Goal: Task Accomplishment & Management: Manage account settings

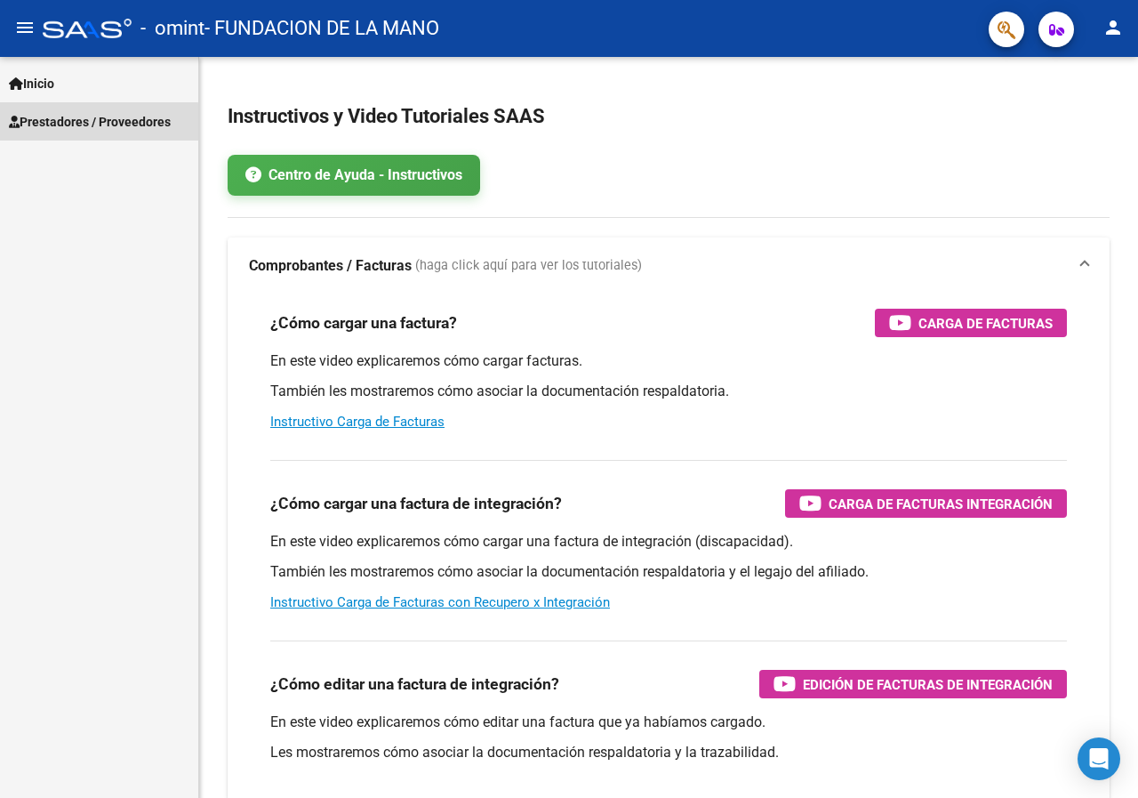
click at [88, 123] on span "Prestadores / Proveedores" at bounding box center [90, 122] width 162 height 20
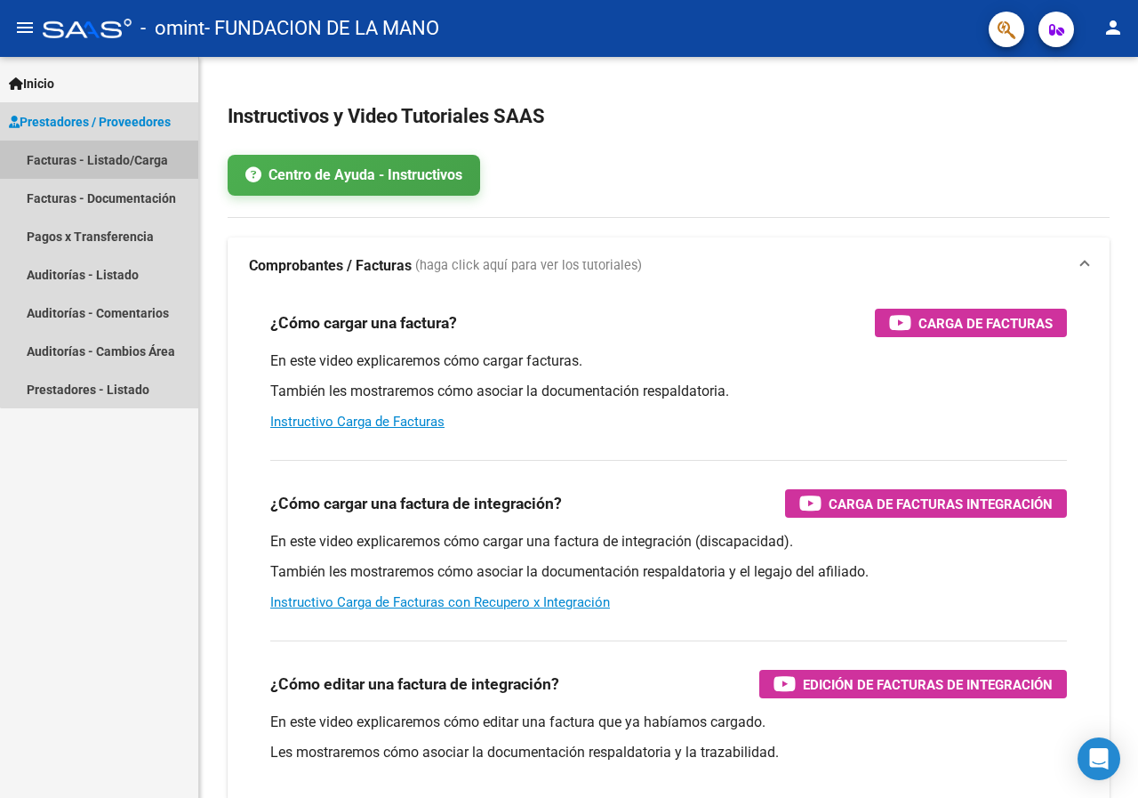
click at [109, 156] on link "Facturas - Listado/Carga" at bounding box center [99, 159] width 198 height 38
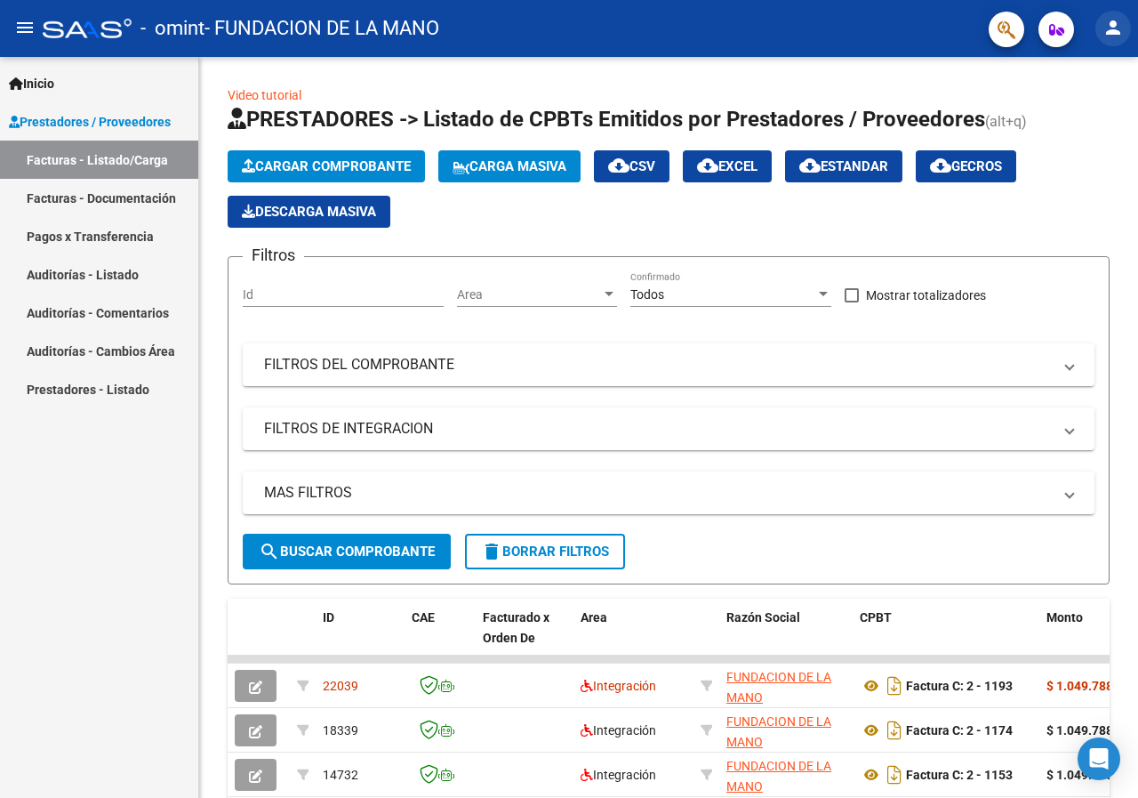
click at [1118, 29] on mat-icon "person" at bounding box center [1113, 27] width 21 height 21
click at [1091, 119] on button "exit_to_app Salir" at bounding box center [1077, 117] width 108 height 43
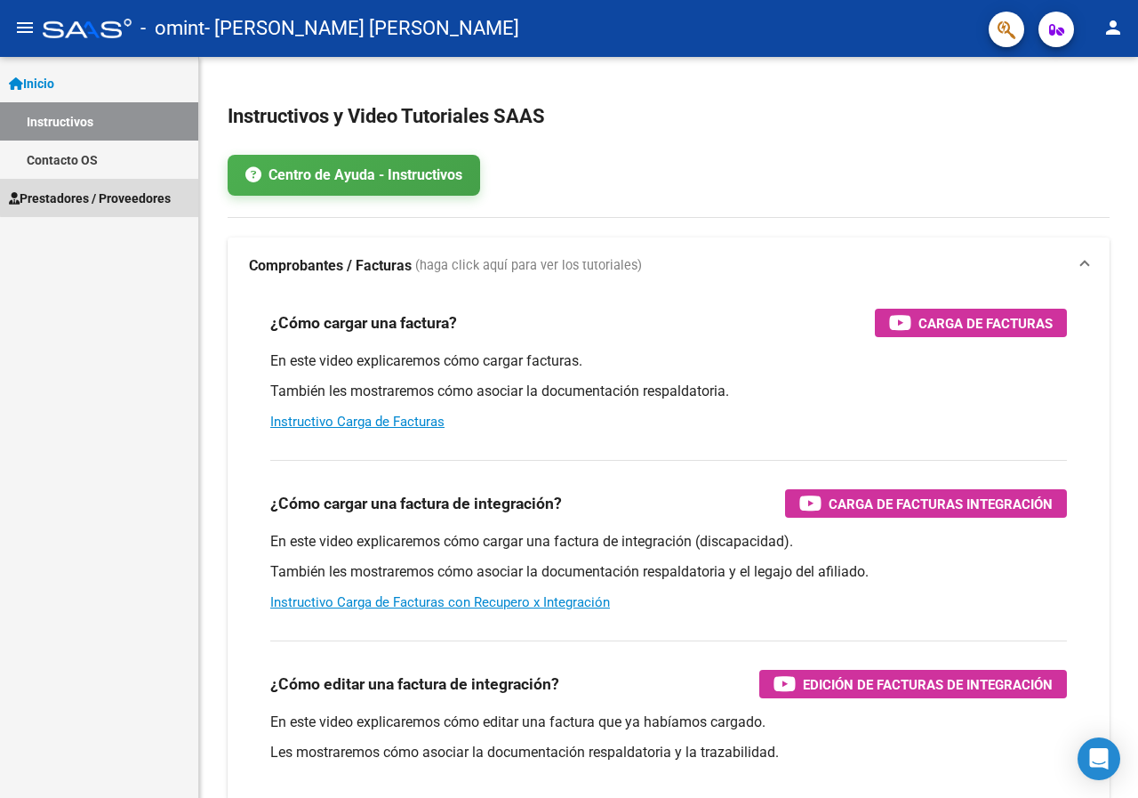
click at [120, 196] on span "Prestadores / Proveedores" at bounding box center [90, 199] width 162 height 20
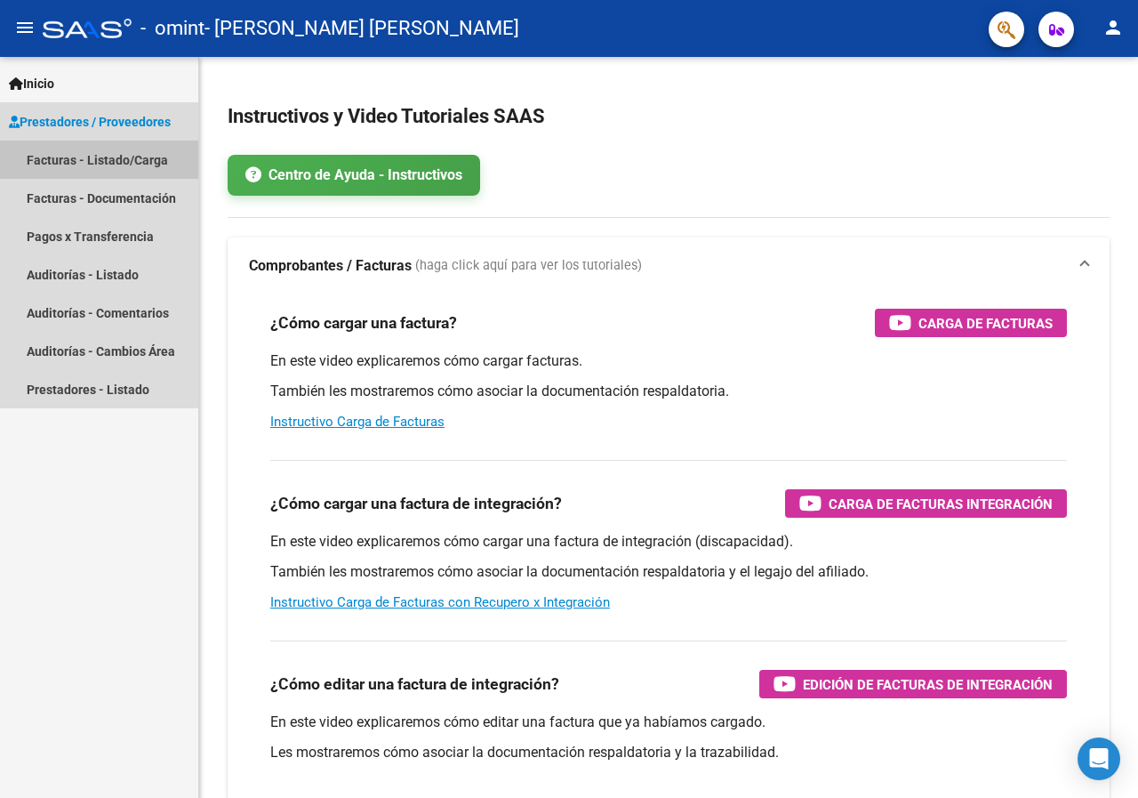
click at [148, 163] on link "Facturas - Listado/Carga" at bounding box center [99, 159] width 198 height 38
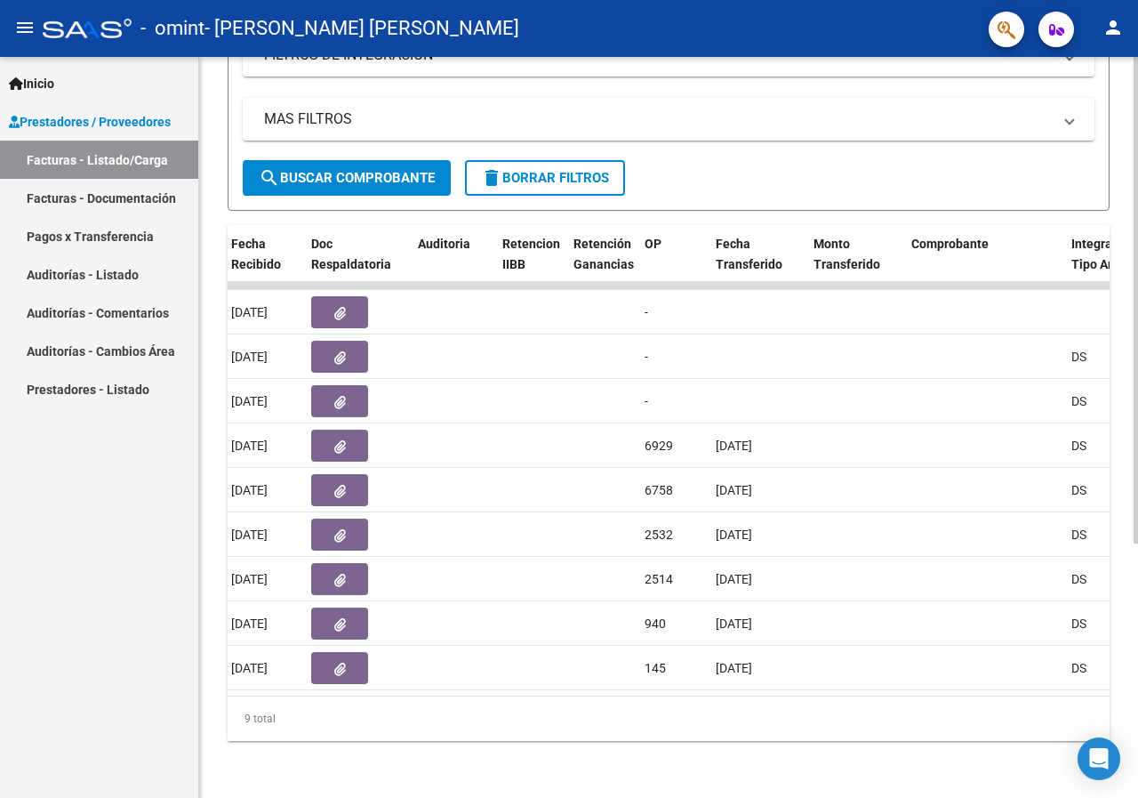
scroll to position [0, 1141]
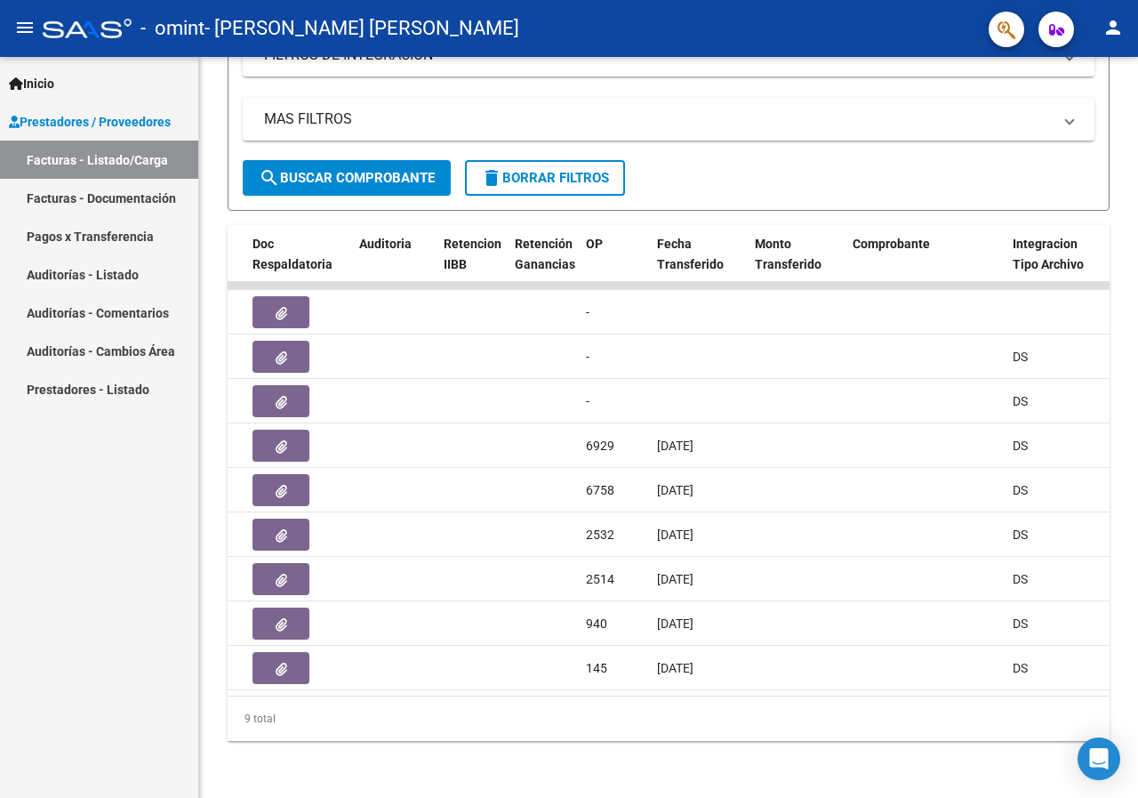
click at [1104, 33] on mat-icon "person" at bounding box center [1113, 27] width 21 height 21
click at [1064, 121] on button "exit_to_app Salir" at bounding box center [1077, 117] width 108 height 43
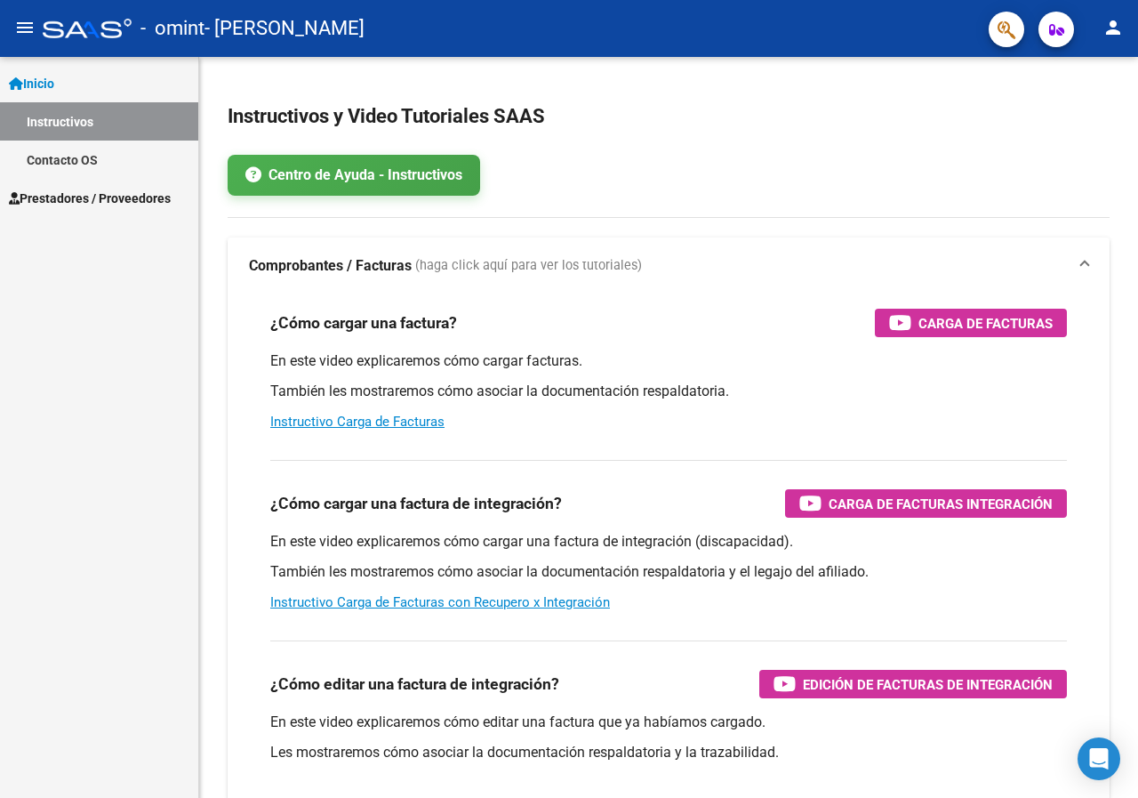
click at [109, 193] on span "Prestadores / Proveedores" at bounding box center [90, 199] width 162 height 20
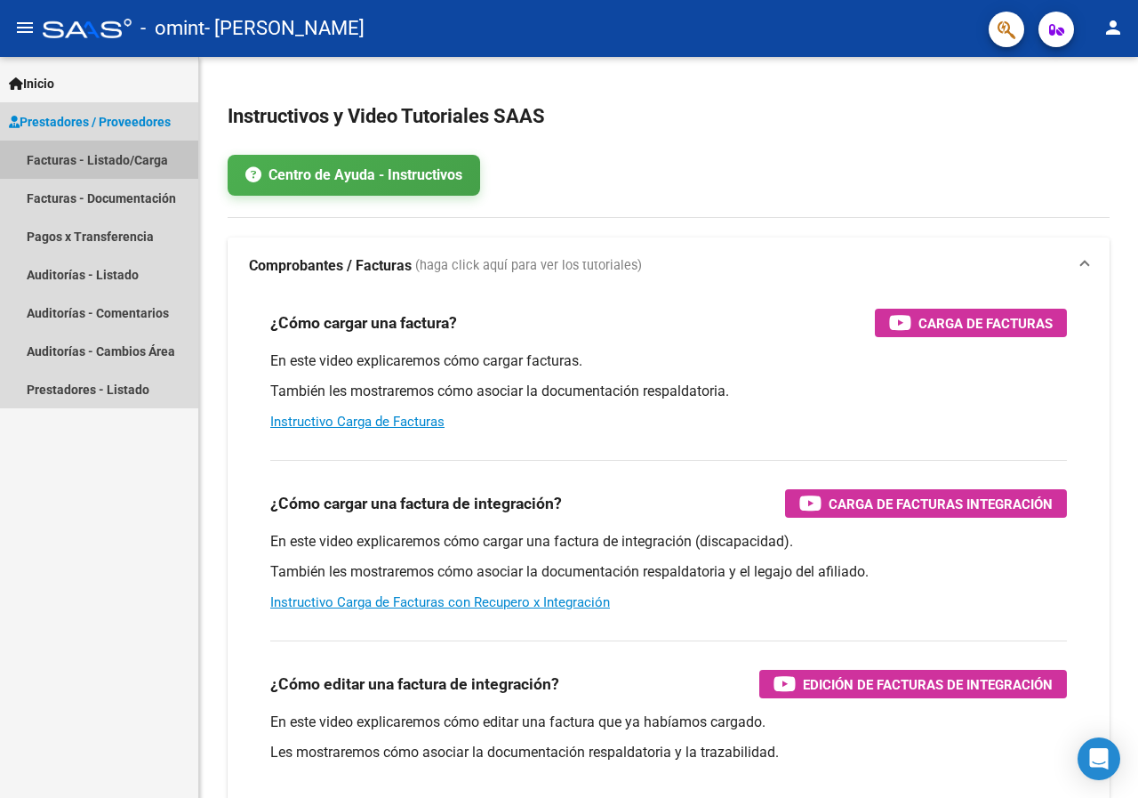
click at [130, 161] on link "Facturas - Listado/Carga" at bounding box center [99, 159] width 198 height 38
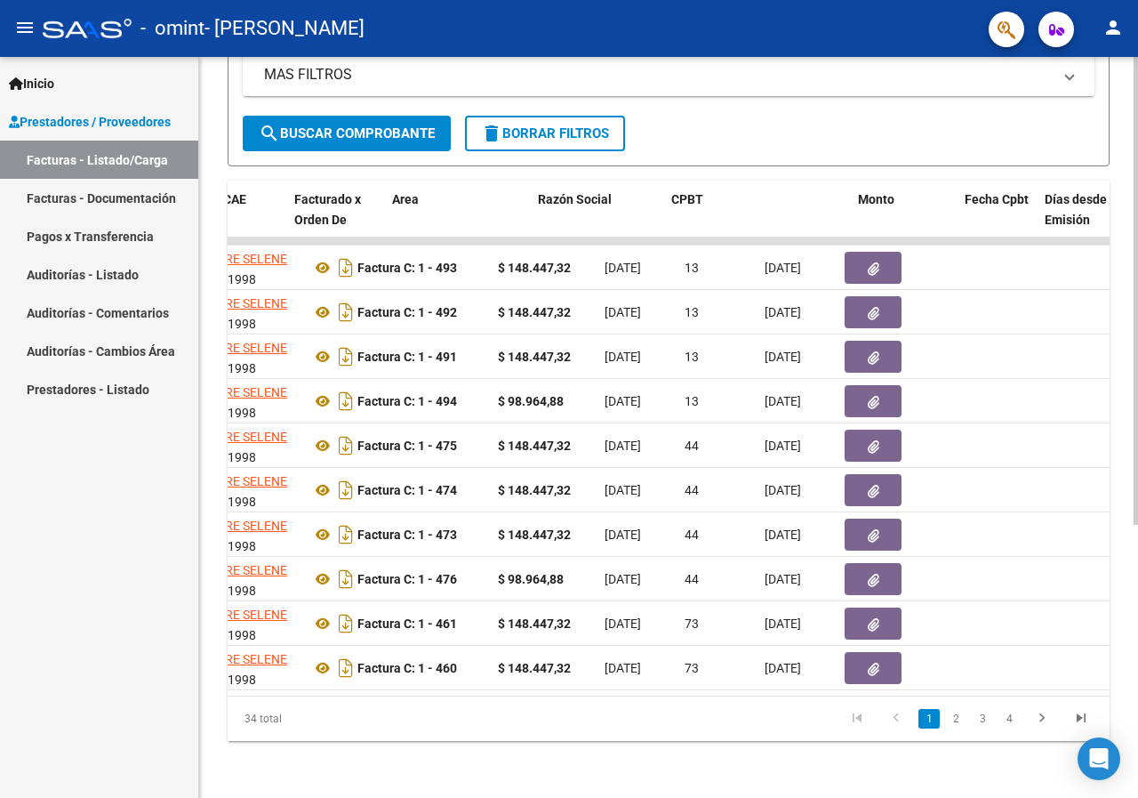
scroll to position [0, 988]
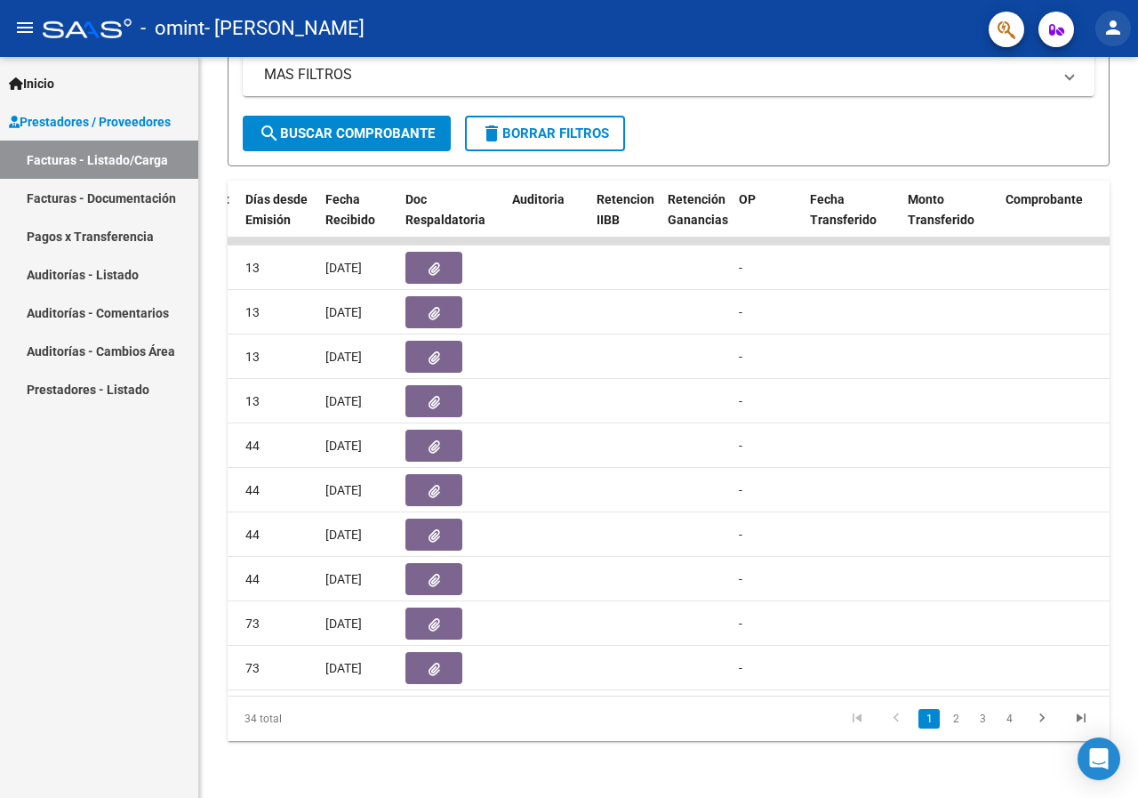
click at [1110, 39] on button "person" at bounding box center [1113, 29] width 36 height 36
click at [1075, 125] on button "exit_to_app Salir" at bounding box center [1077, 117] width 108 height 43
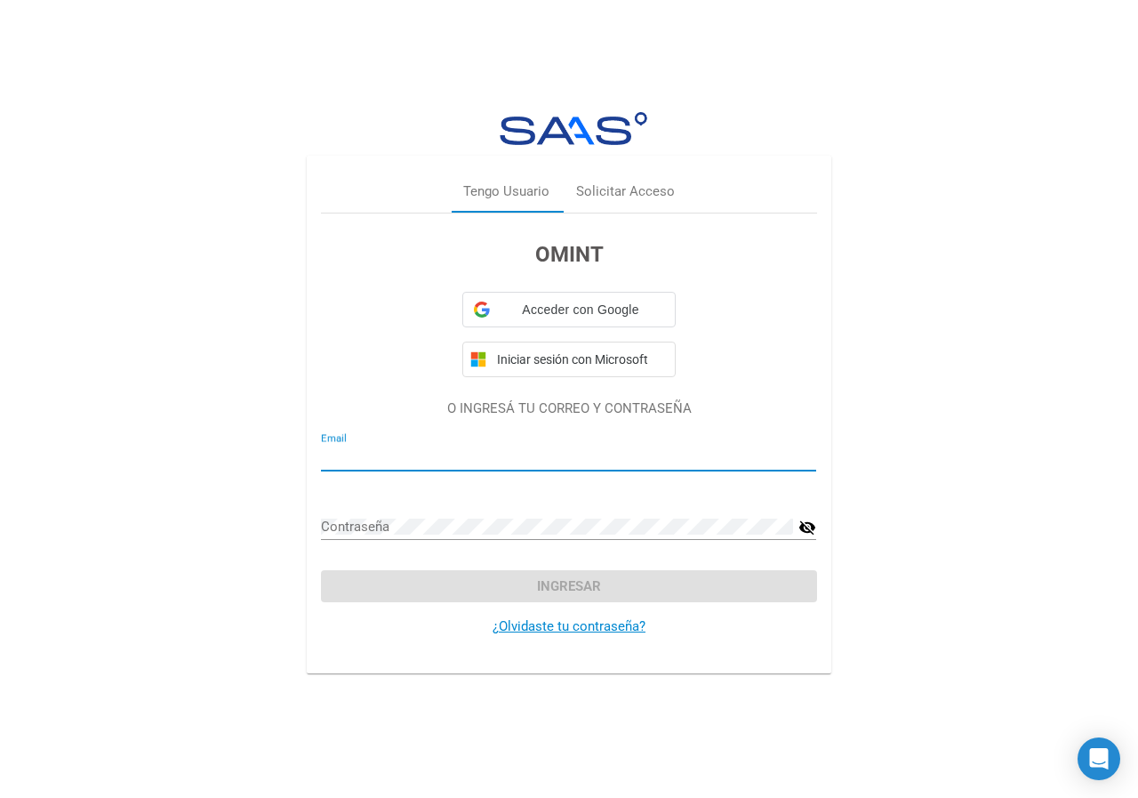
type input "seleneisaguirre@gmail.com"
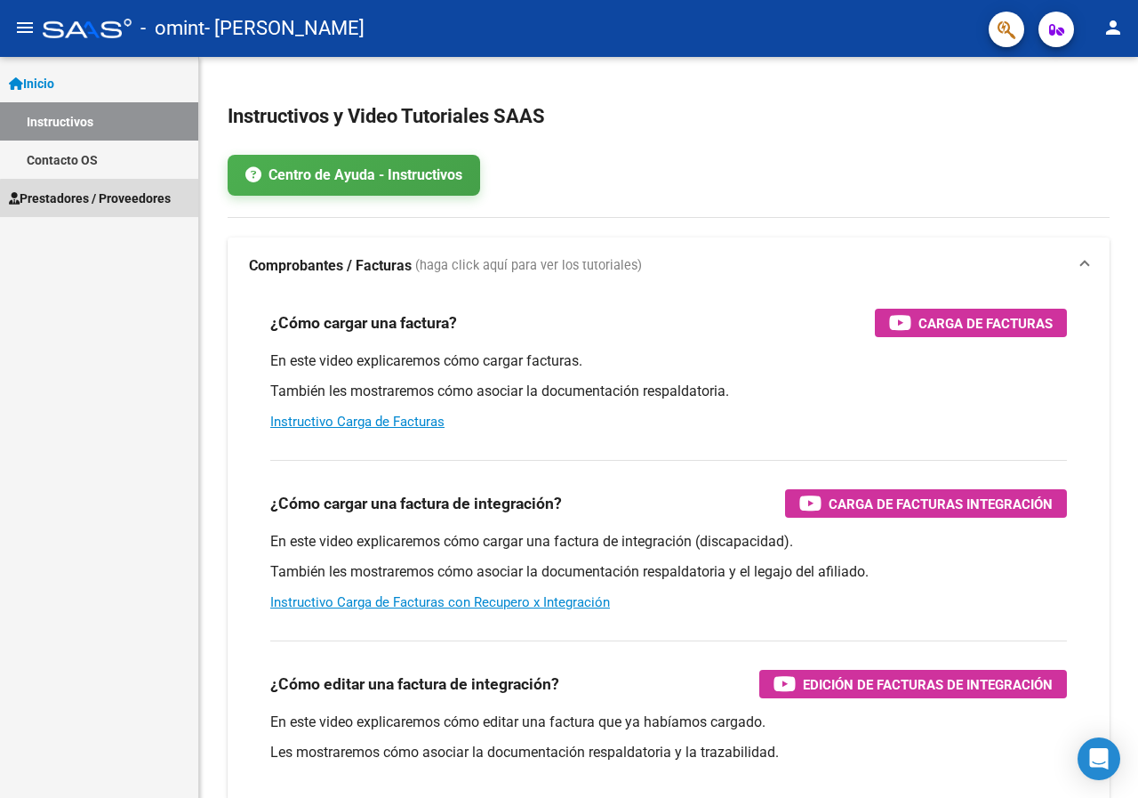
click at [130, 201] on span "Prestadores / Proveedores" at bounding box center [90, 199] width 162 height 20
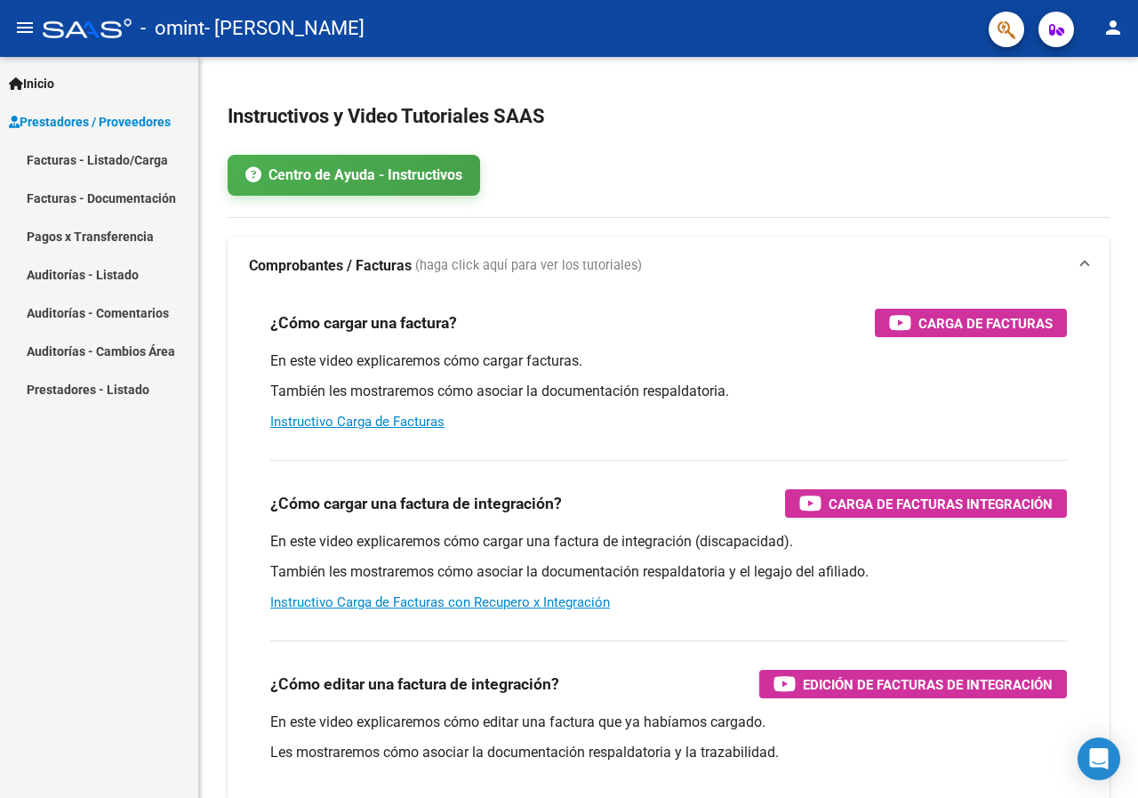
click at [129, 156] on link "Facturas - Listado/Carga" at bounding box center [99, 159] width 198 height 38
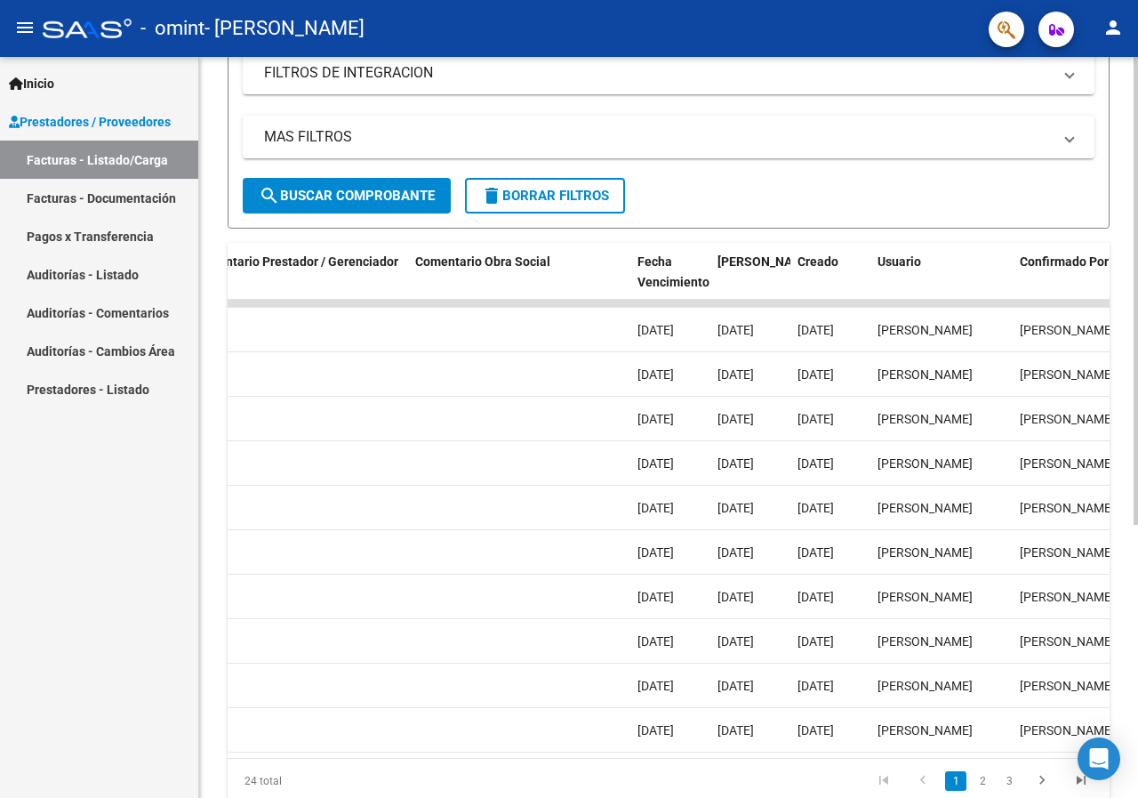
scroll to position [0, 2749]
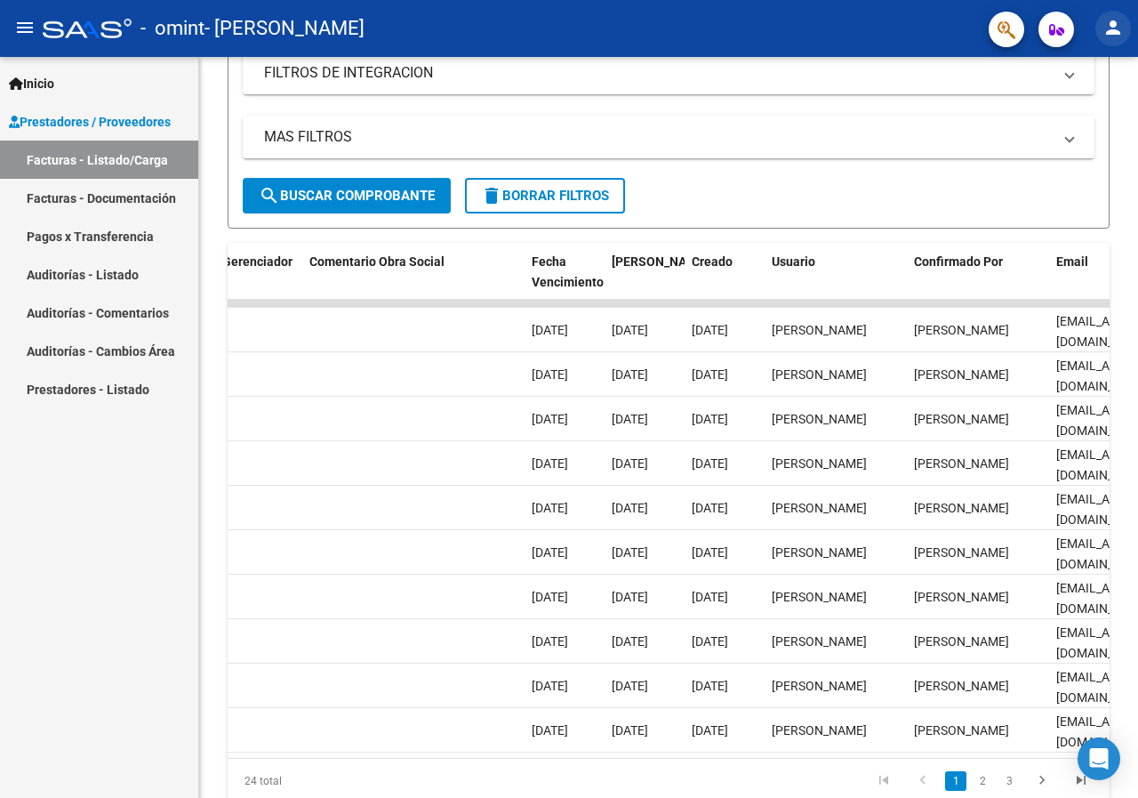
click at [1119, 29] on mat-icon "person" at bounding box center [1113, 27] width 21 height 21
click at [1068, 112] on button "exit_to_app Salir" at bounding box center [1077, 117] width 108 height 43
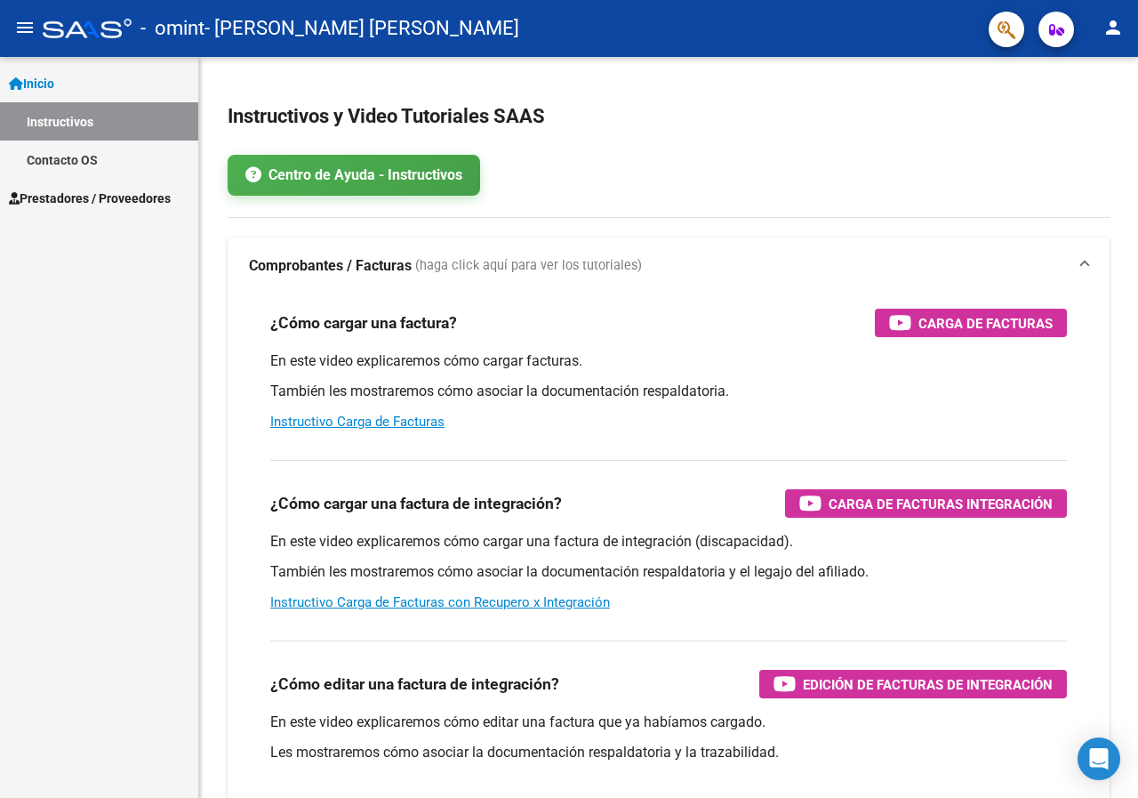
click at [115, 185] on link "Prestadores / Proveedores" at bounding box center [99, 198] width 198 height 38
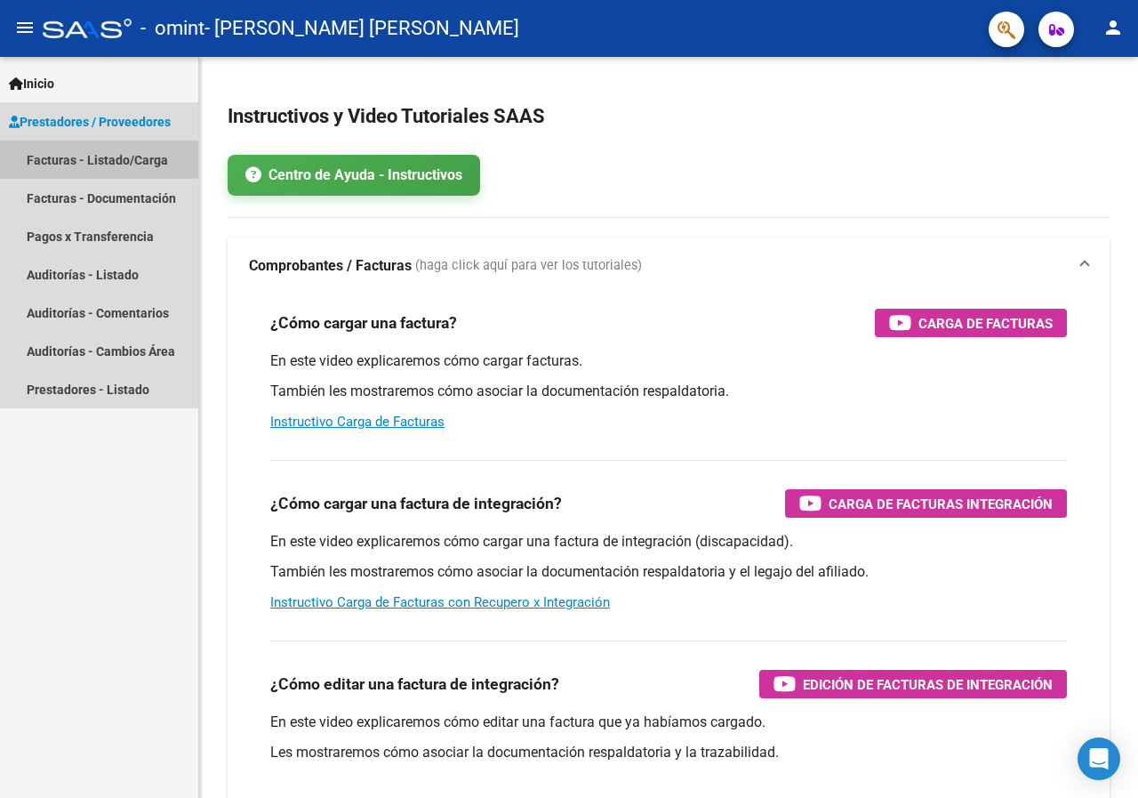
click at [137, 162] on link "Facturas - Listado/Carga" at bounding box center [99, 159] width 198 height 38
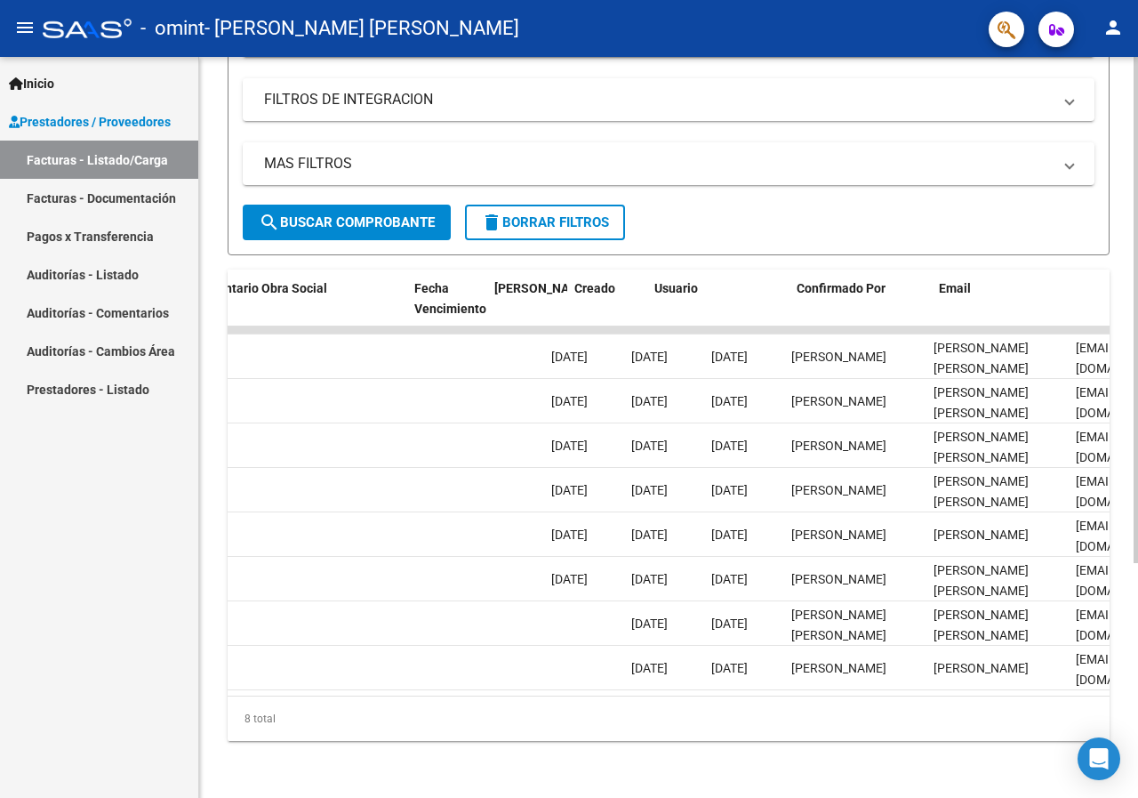
scroll to position [0, 2867]
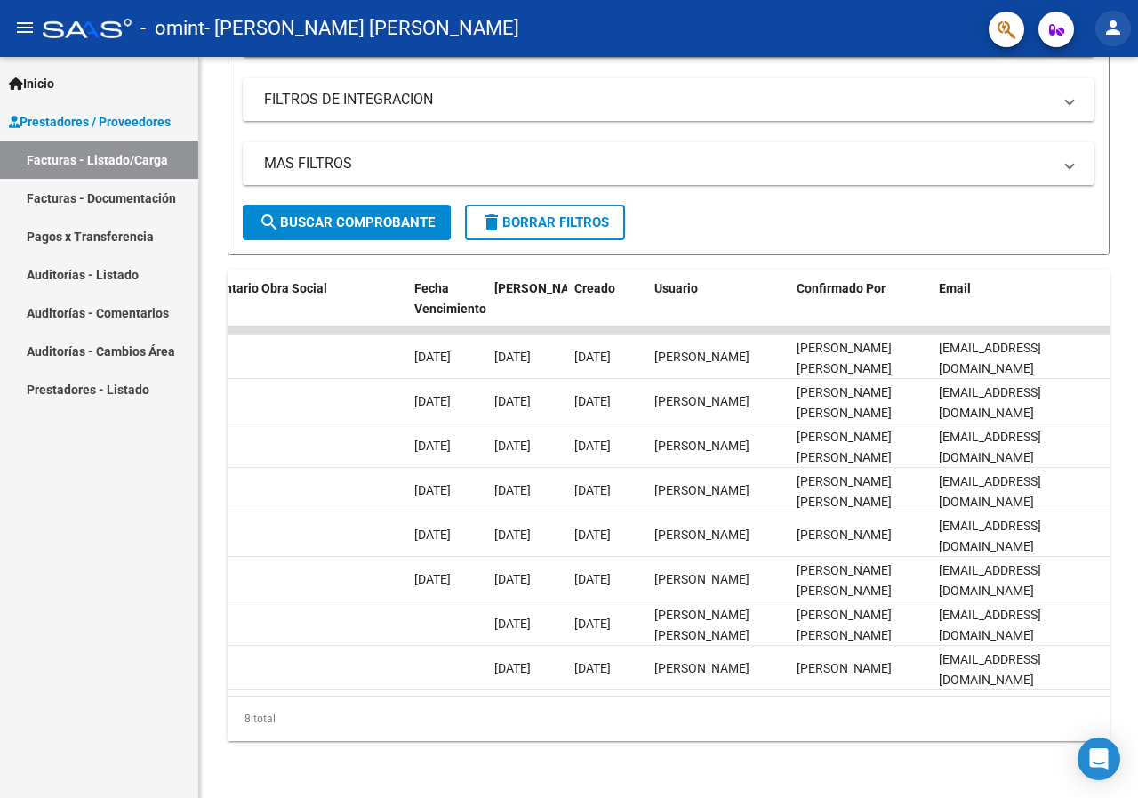
click at [1114, 24] on mat-icon "person" at bounding box center [1113, 27] width 21 height 21
click at [1066, 118] on button "exit_to_app Salir" at bounding box center [1077, 117] width 108 height 43
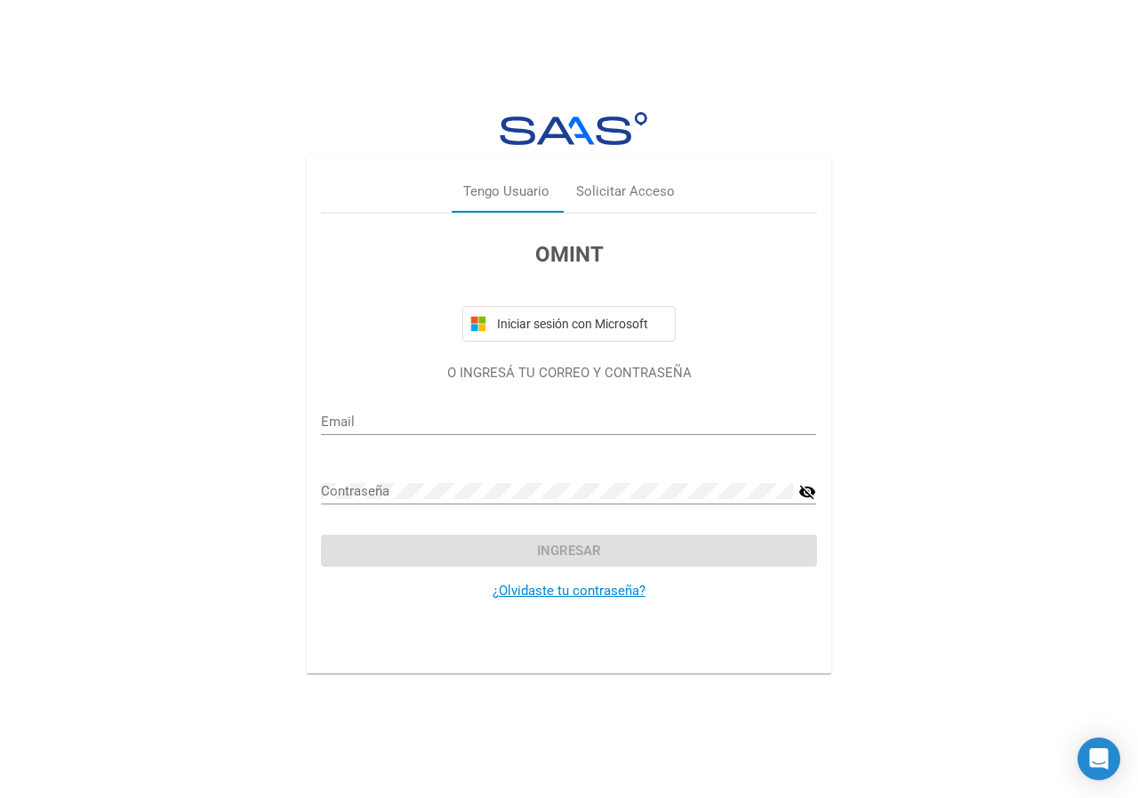
type input "melina.sherriff@gmail.com"
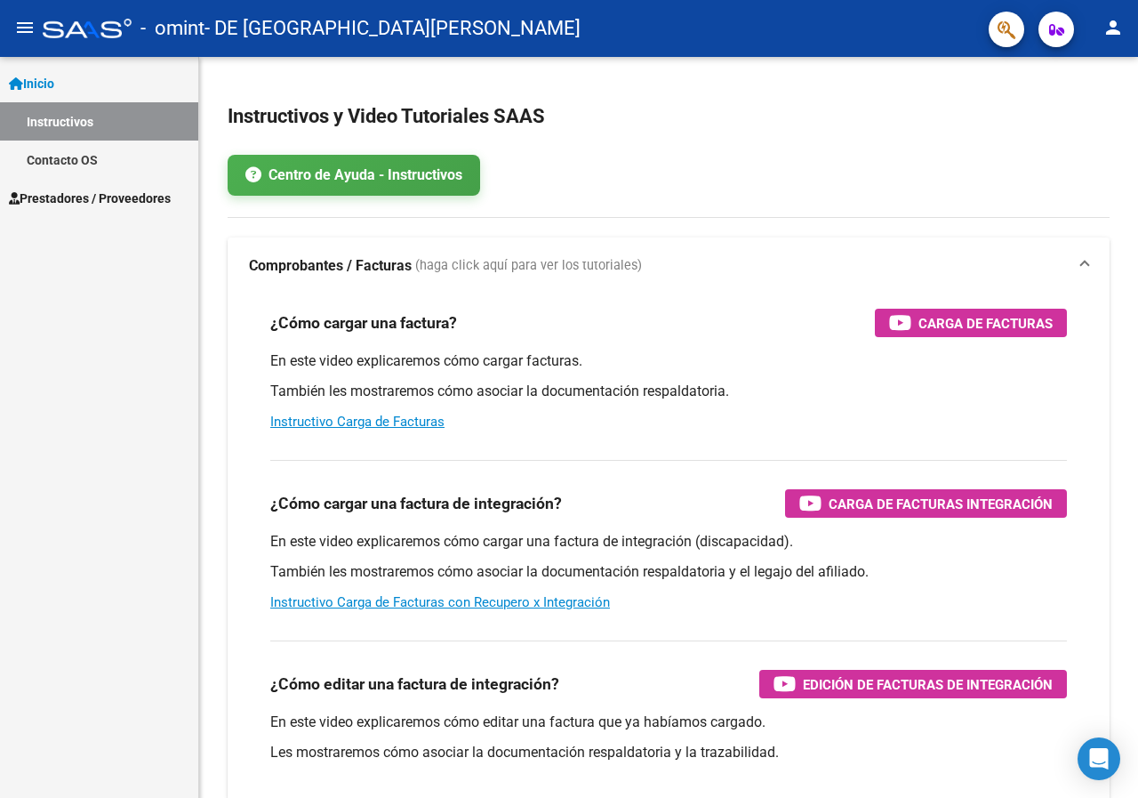
click at [91, 199] on span "Prestadores / Proveedores" at bounding box center [90, 199] width 162 height 20
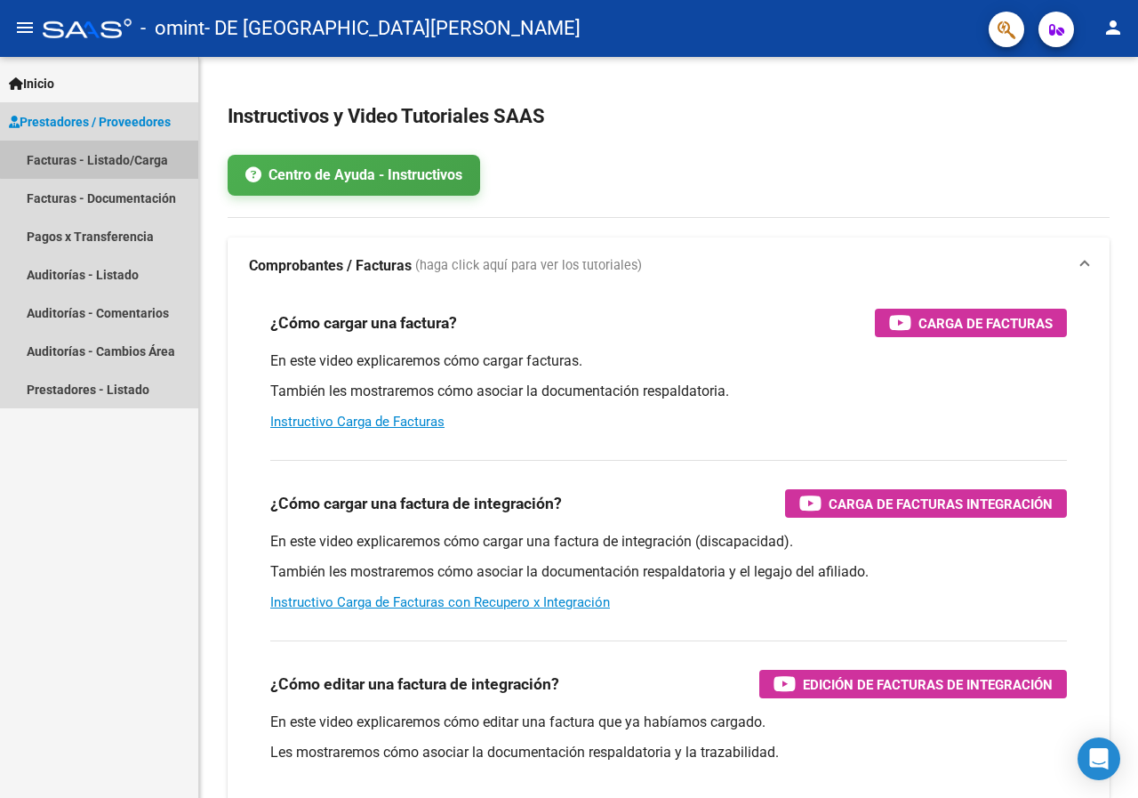
click at [118, 158] on link "Facturas - Listado/Carga" at bounding box center [99, 159] width 198 height 38
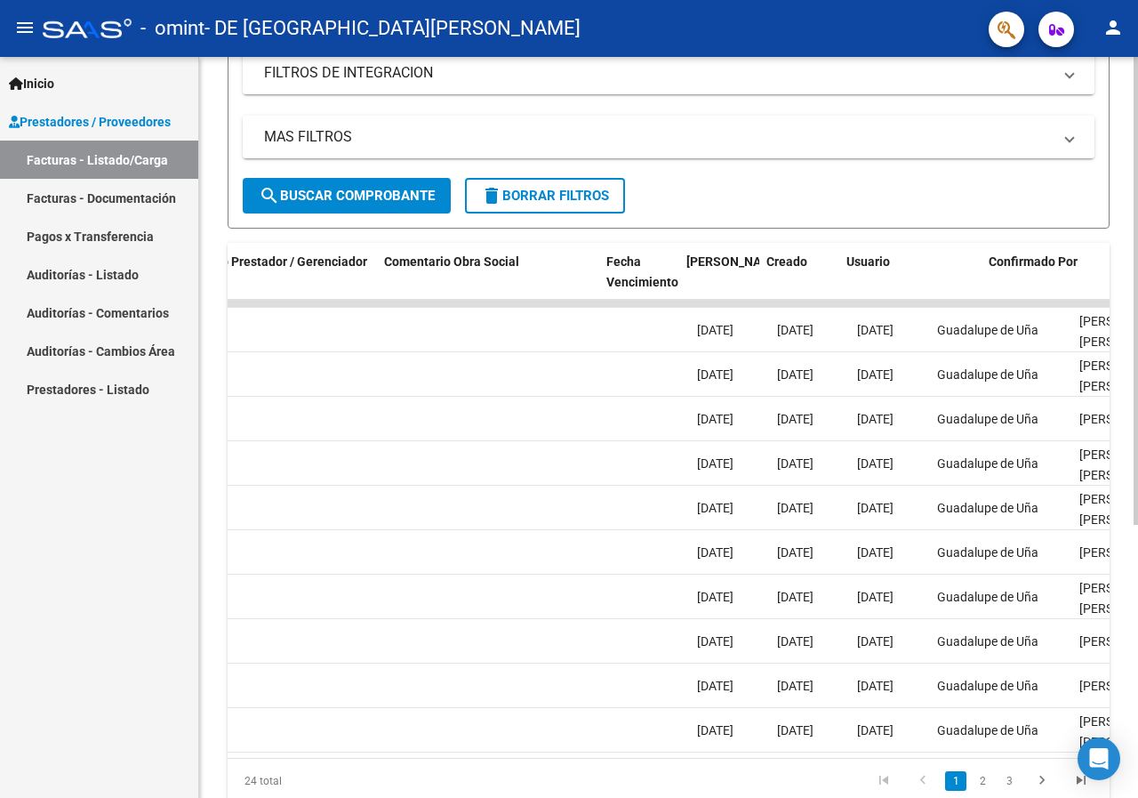
scroll to position [0, 2675]
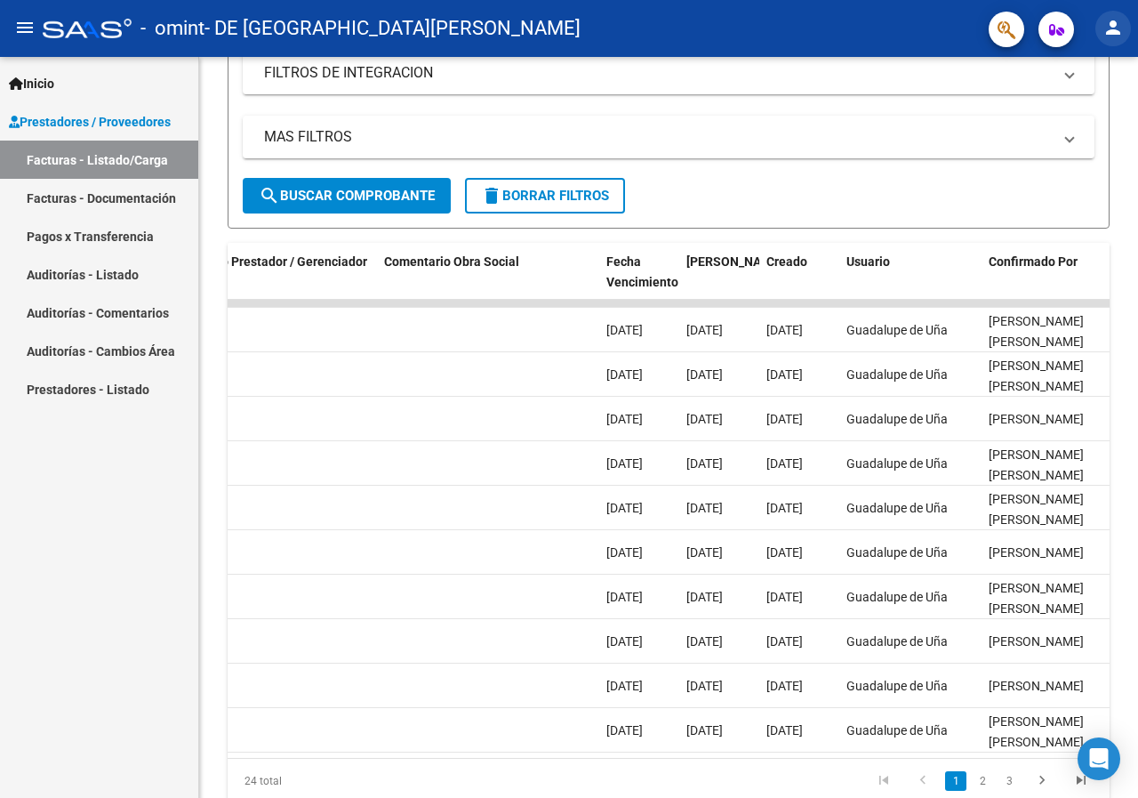
click at [1121, 14] on button "person" at bounding box center [1113, 29] width 36 height 36
click at [1069, 114] on button "exit_to_app Salir" at bounding box center [1077, 117] width 108 height 43
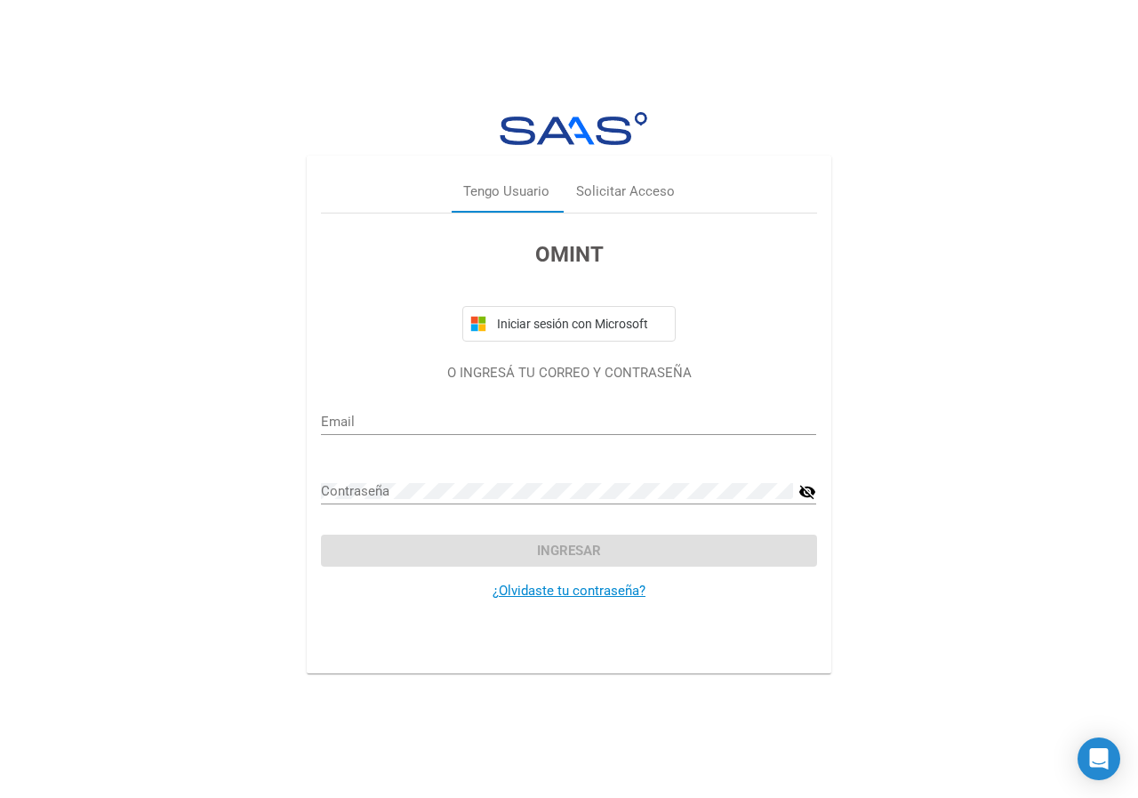
type input "guadalupedeuna@gmail.com"
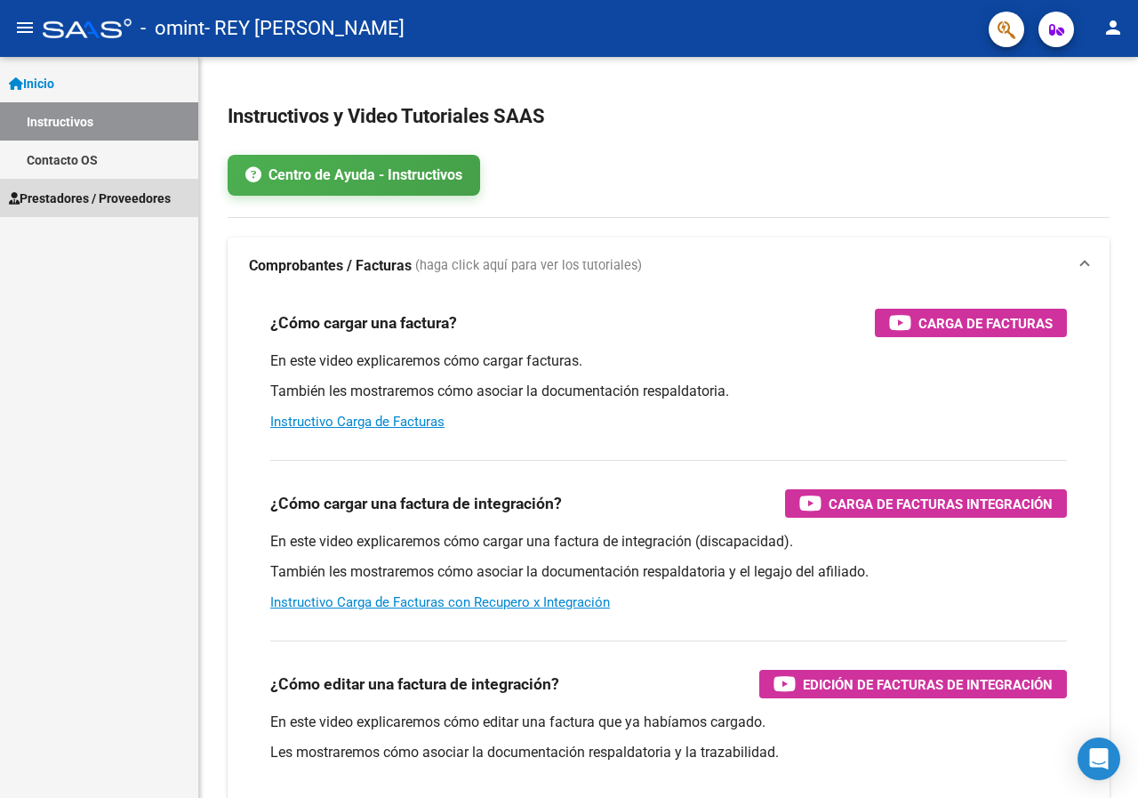
click at [64, 189] on span "Prestadores / Proveedores" at bounding box center [90, 199] width 162 height 20
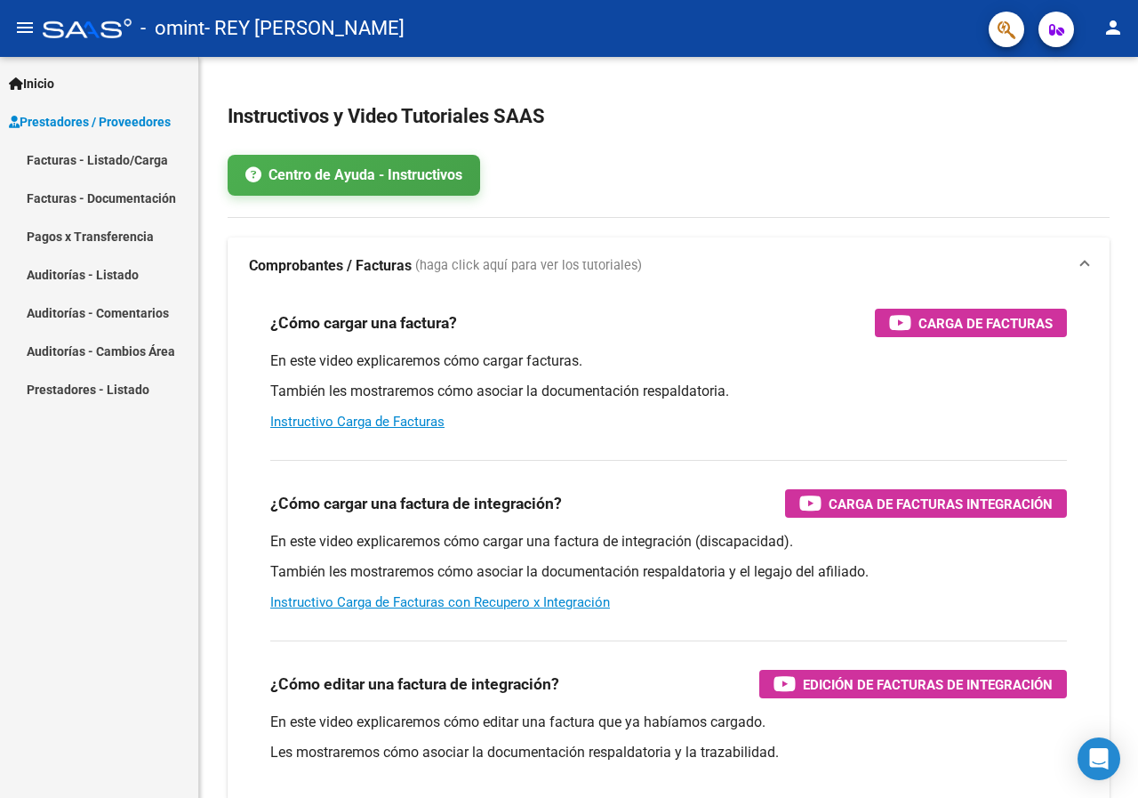
click at [100, 129] on span "Prestadores / Proveedores" at bounding box center [90, 122] width 162 height 20
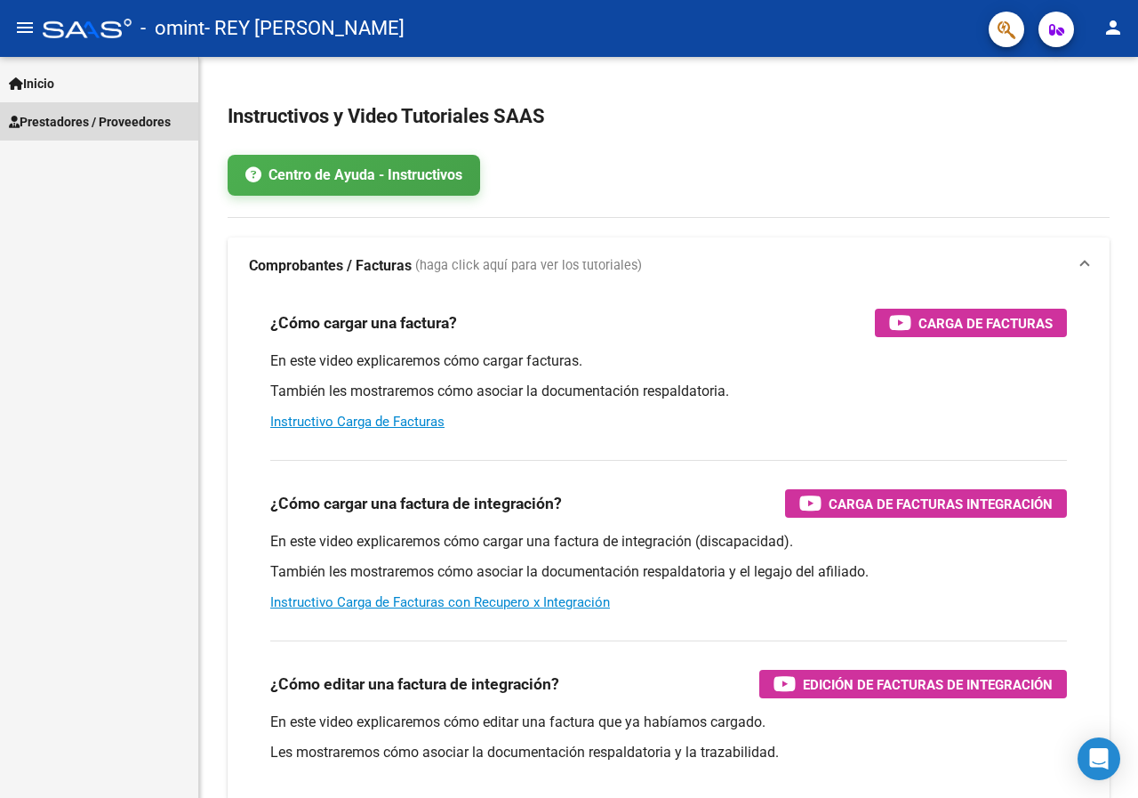
click at [84, 116] on span "Prestadores / Proveedores" at bounding box center [90, 122] width 162 height 20
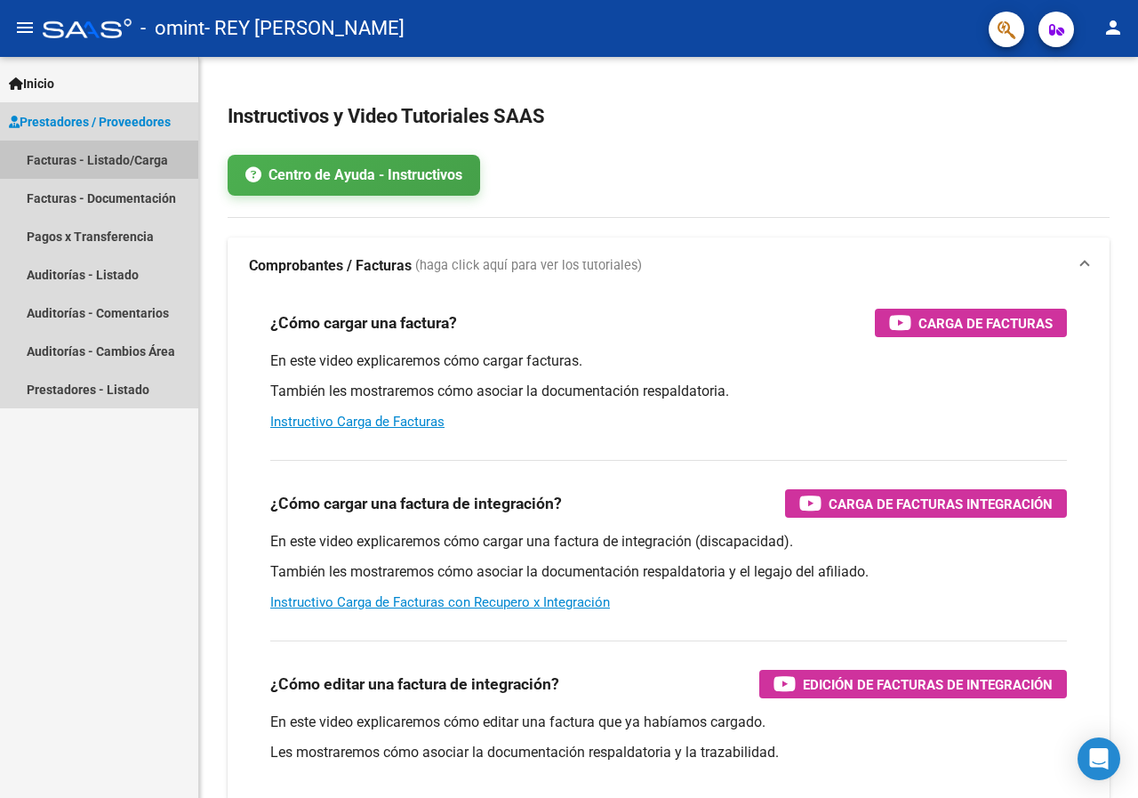
click at [75, 159] on link "Facturas - Listado/Carga" at bounding box center [99, 159] width 198 height 38
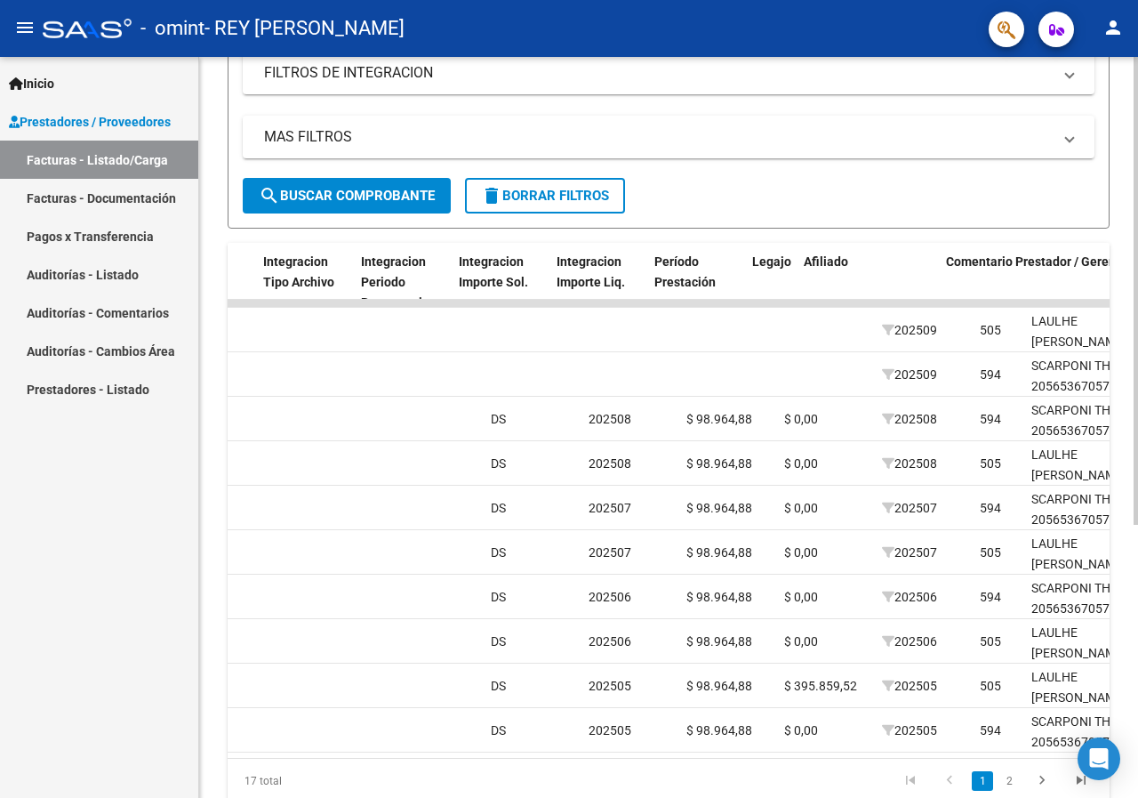
scroll to position [0, 1890]
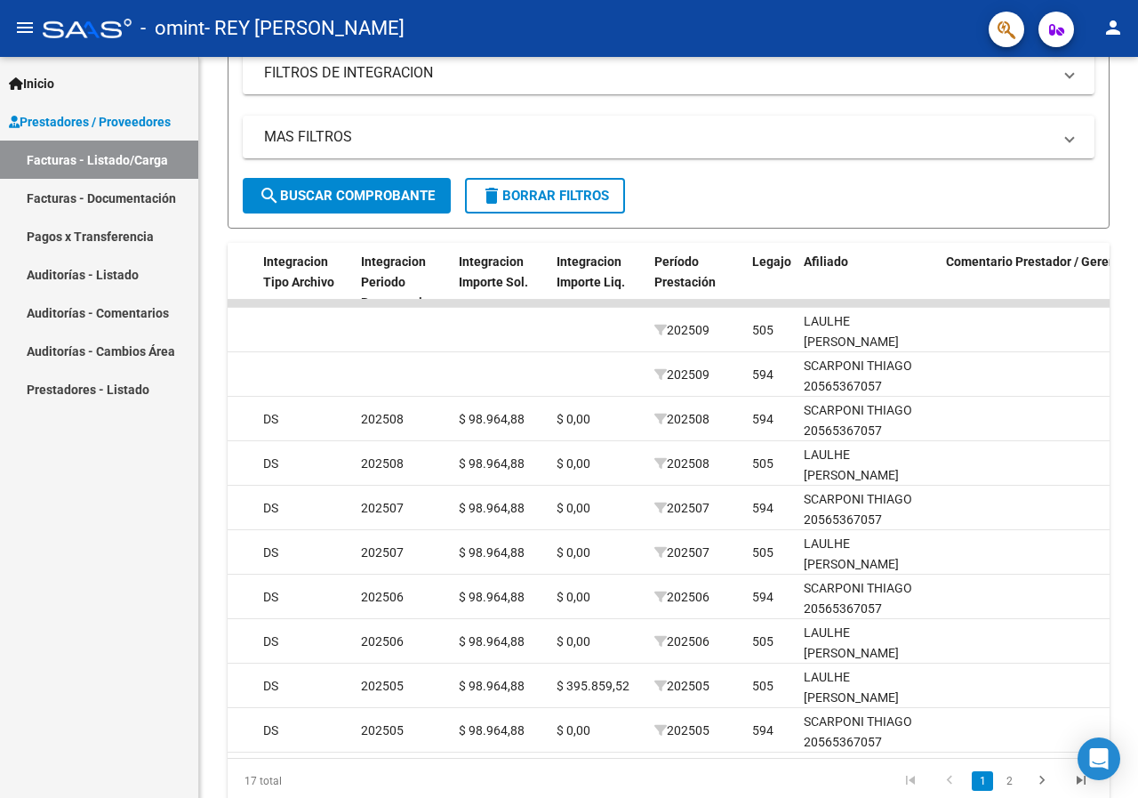
click at [1114, 26] on mat-icon "person" at bounding box center [1113, 27] width 21 height 21
click at [1072, 121] on button "exit_to_app Salir" at bounding box center [1077, 117] width 108 height 43
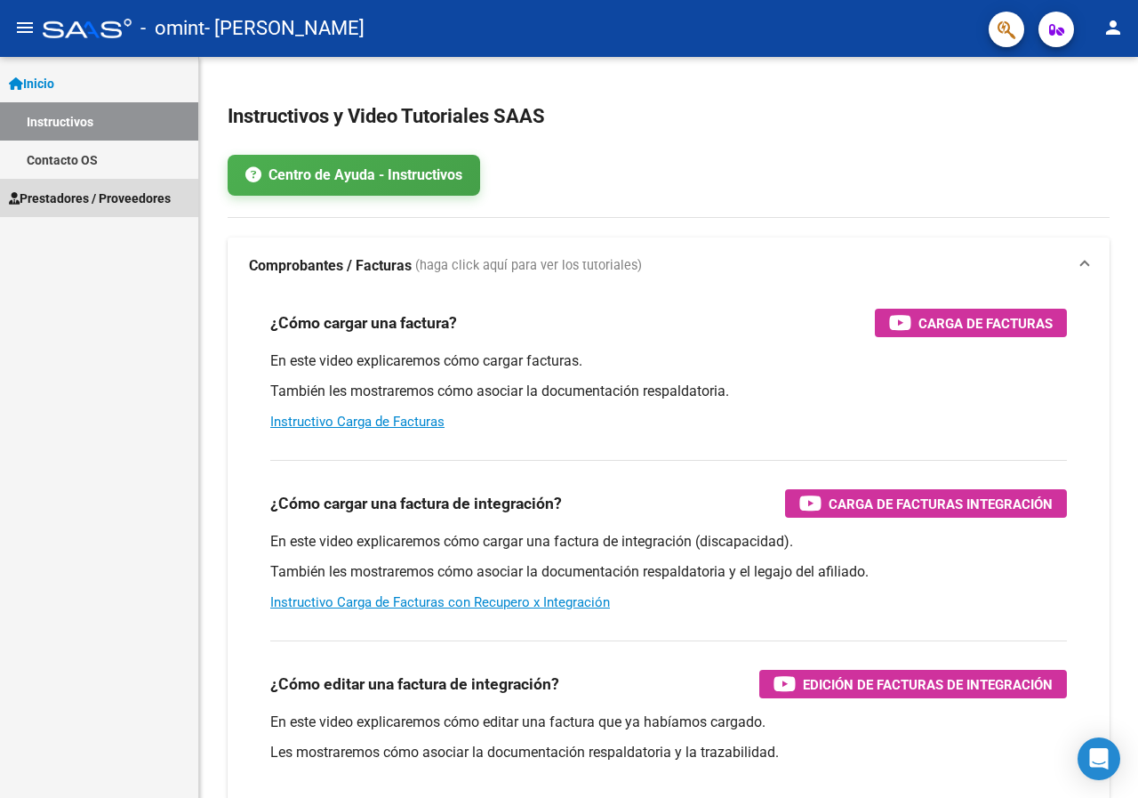
click at [95, 201] on span "Prestadores / Proveedores" at bounding box center [90, 199] width 162 height 20
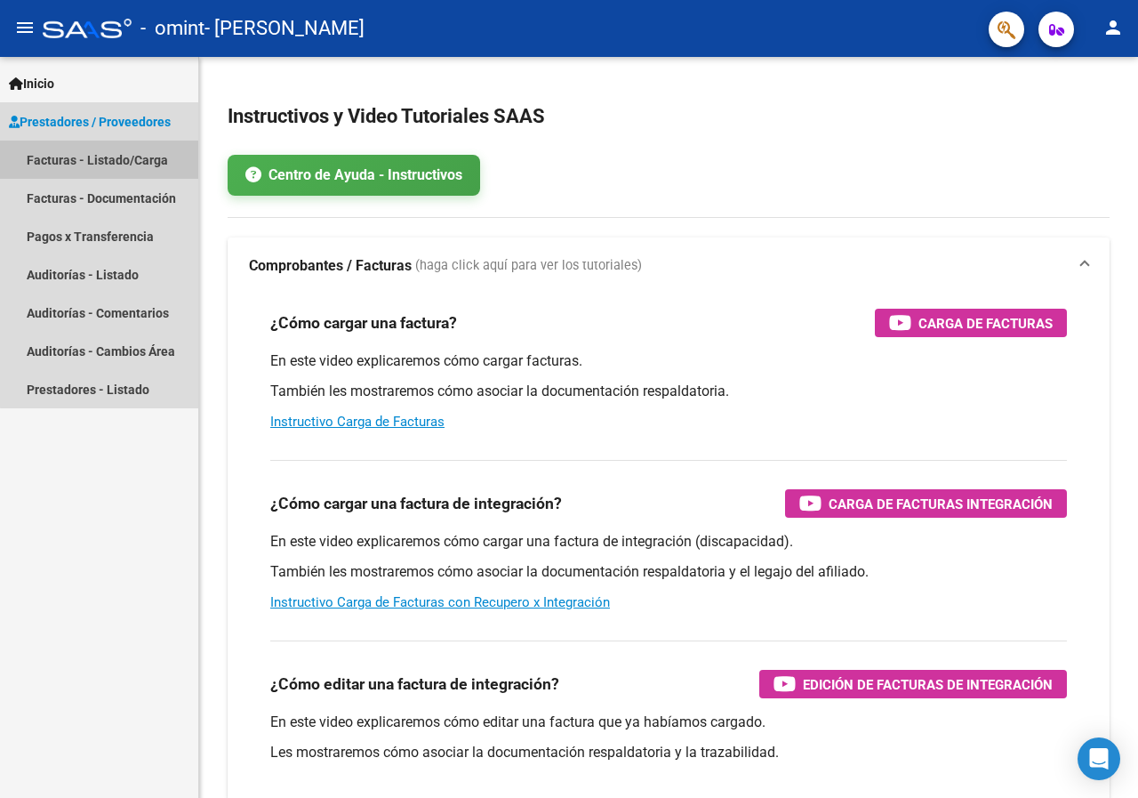
click at [111, 164] on link "Facturas - Listado/Carga" at bounding box center [99, 159] width 198 height 38
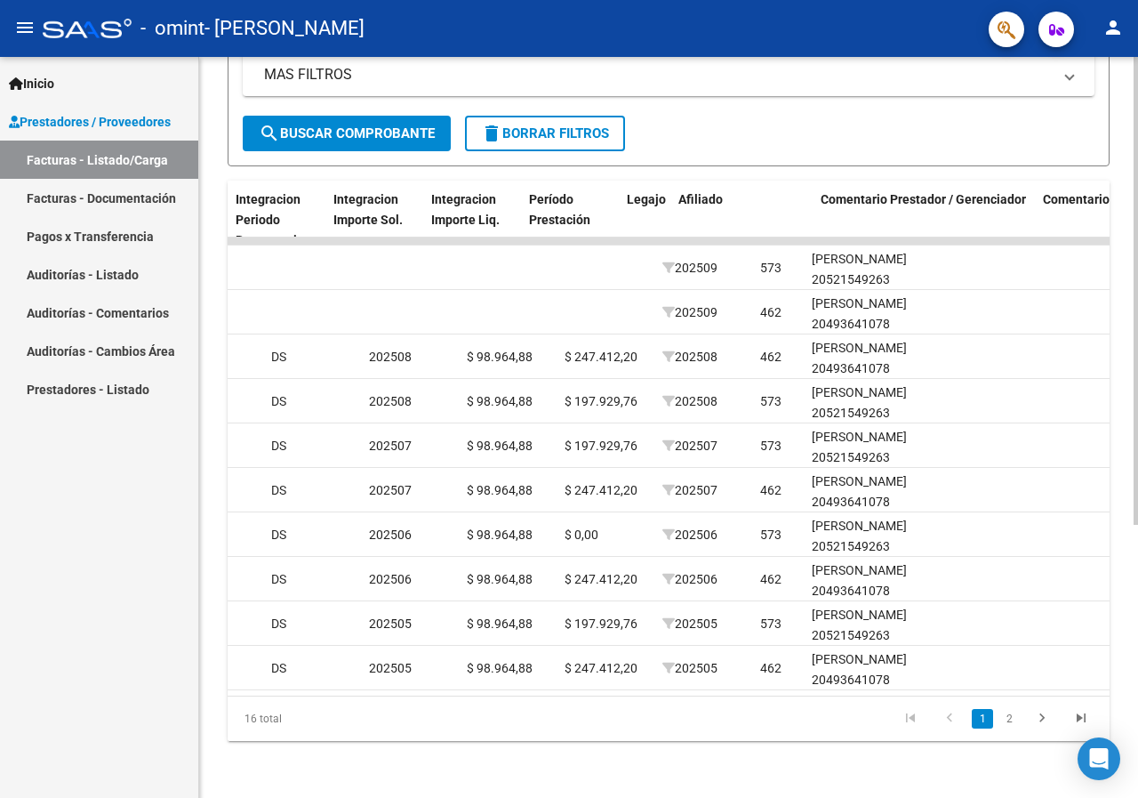
scroll to position [0, 2306]
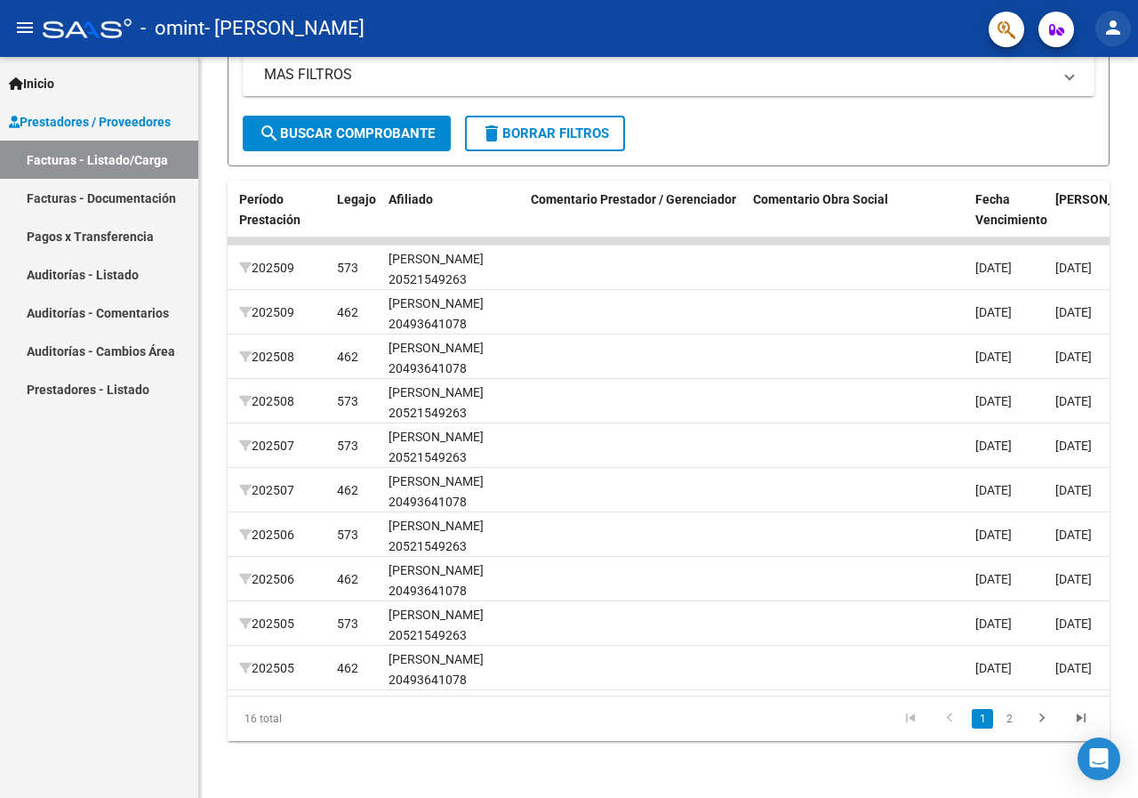
click at [1119, 29] on mat-icon "person" at bounding box center [1113, 27] width 21 height 21
click at [1086, 120] on button "exit_to_app Salir" at bounding box center [1077, 117] width 108 height 43
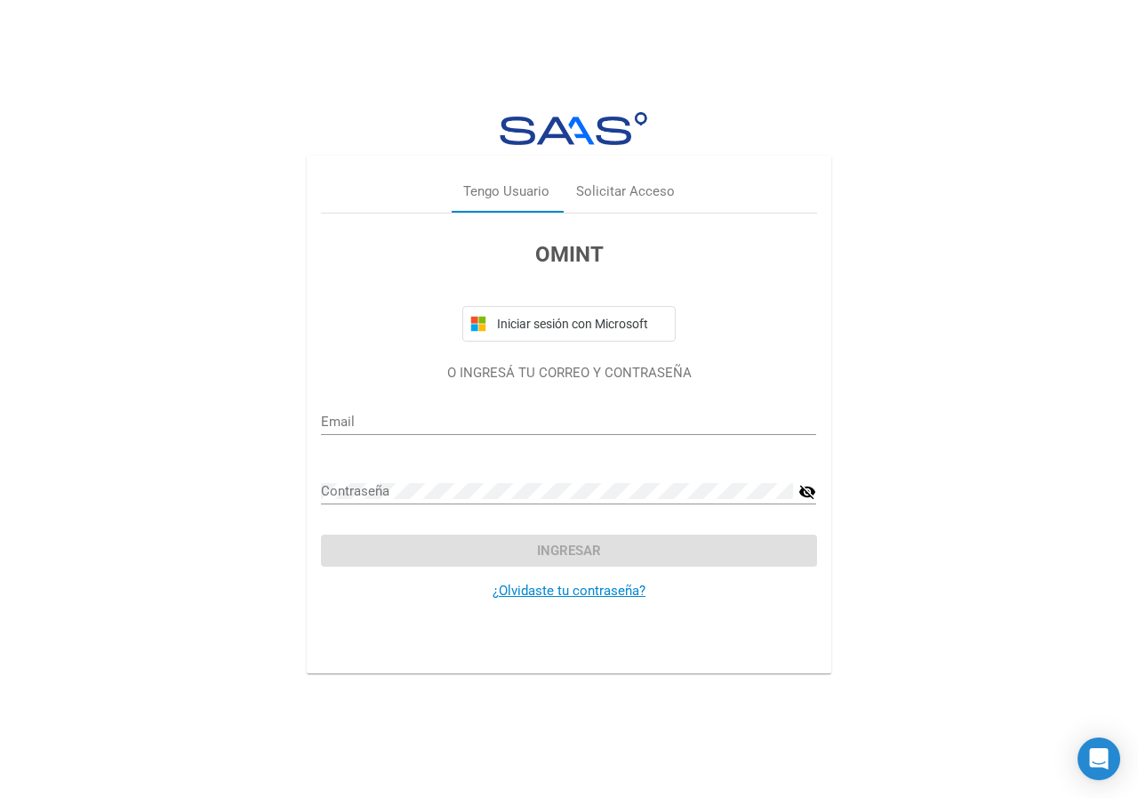
type input "celeste.codina@gmail.com"
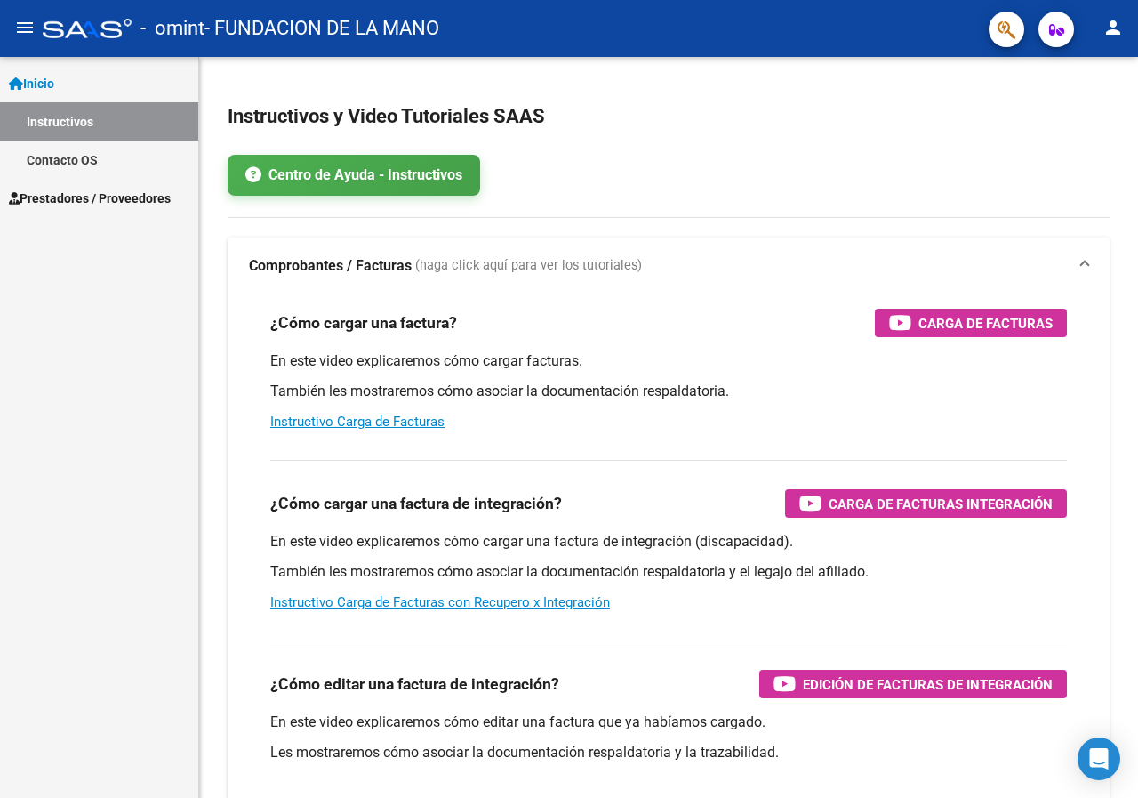
click at [100, 202] on span "Prestadores / Proveedores" at bounding box center [90, 199] width 162 height 20
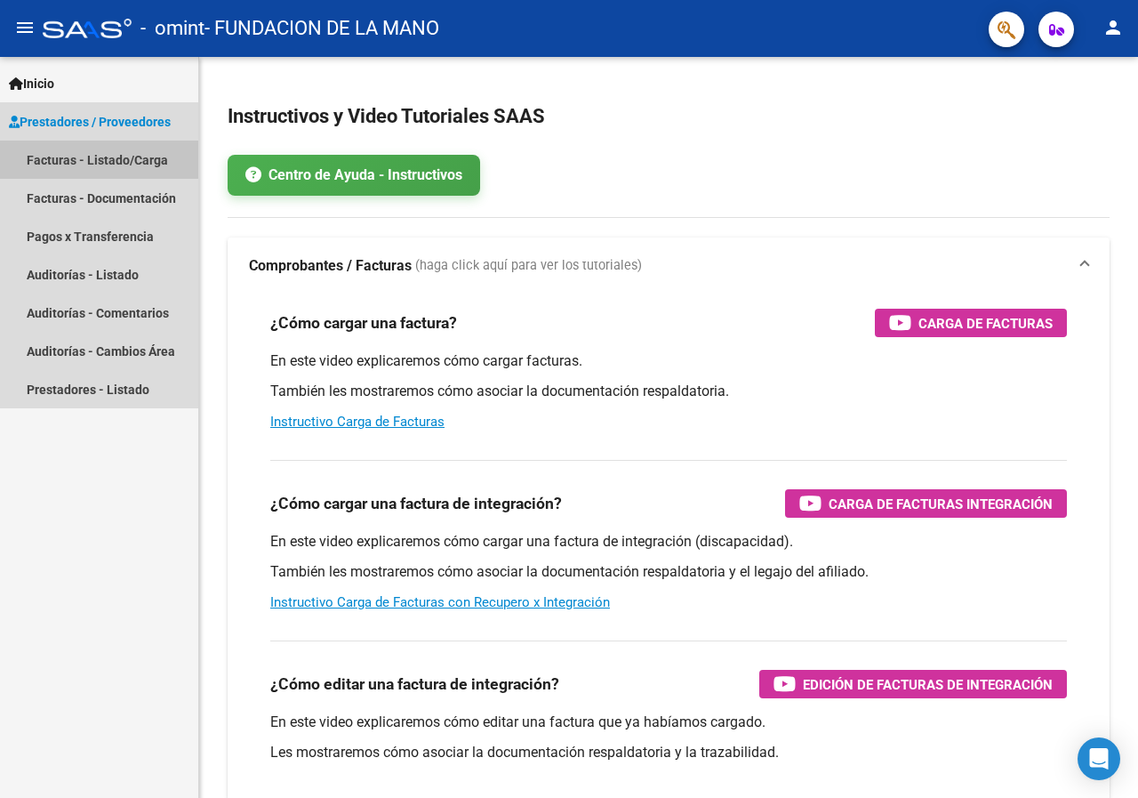
click at [120, 160] on link "Facturas - Listado/Carga" at bounding box center [99, 159] width 198 height 38
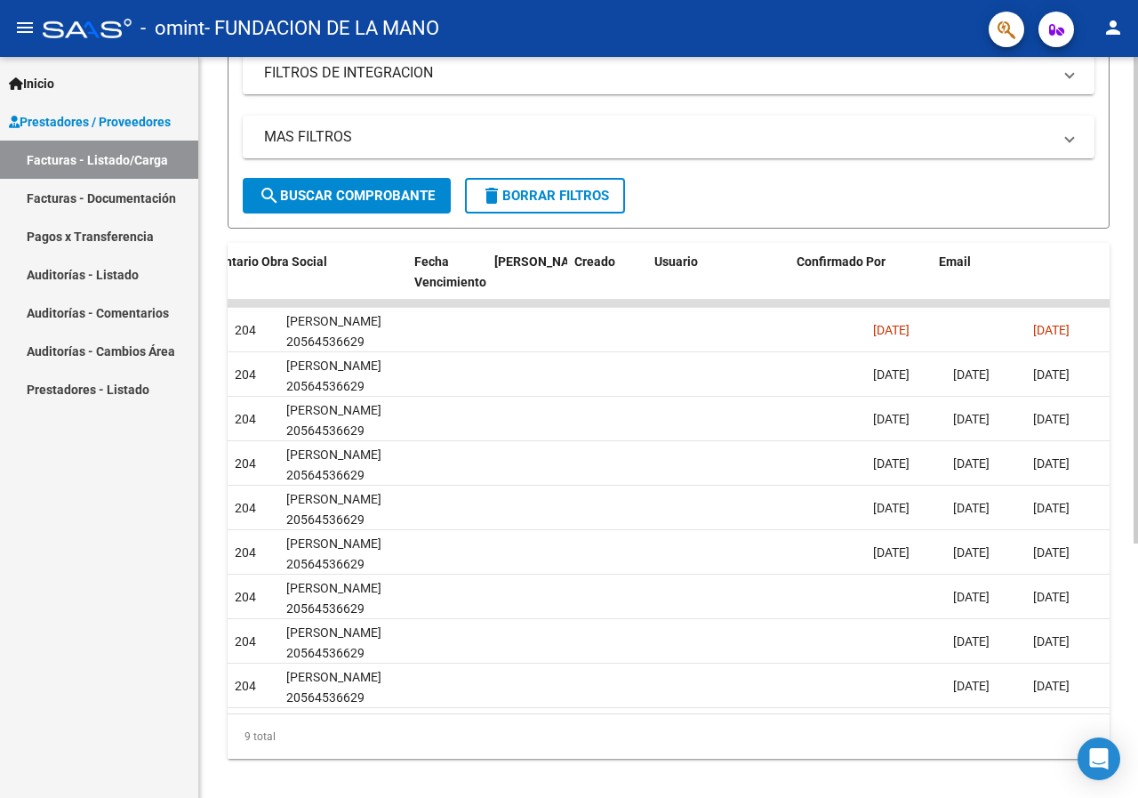
scroll to position [0, 2867]
